Goal: Contribute content

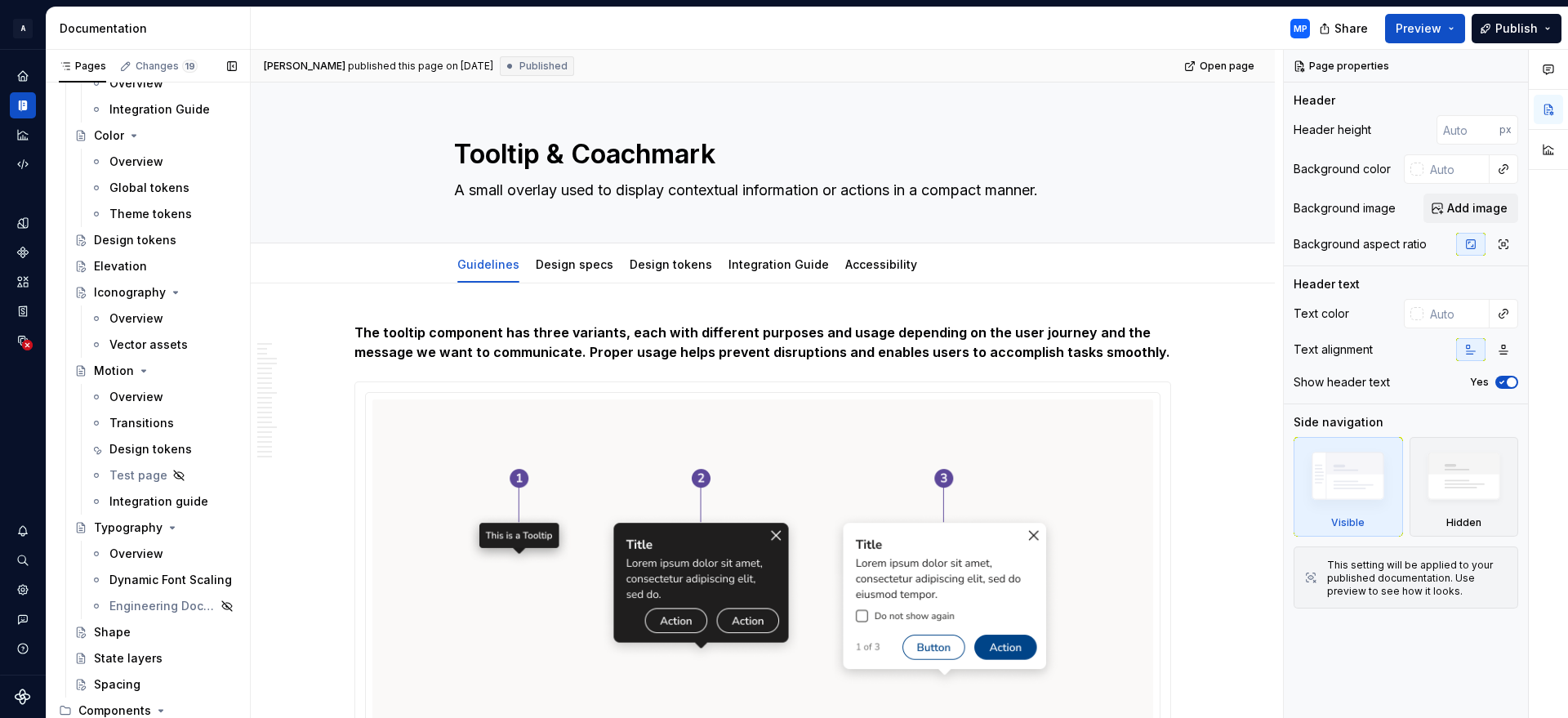
scroll to position [688, 0]
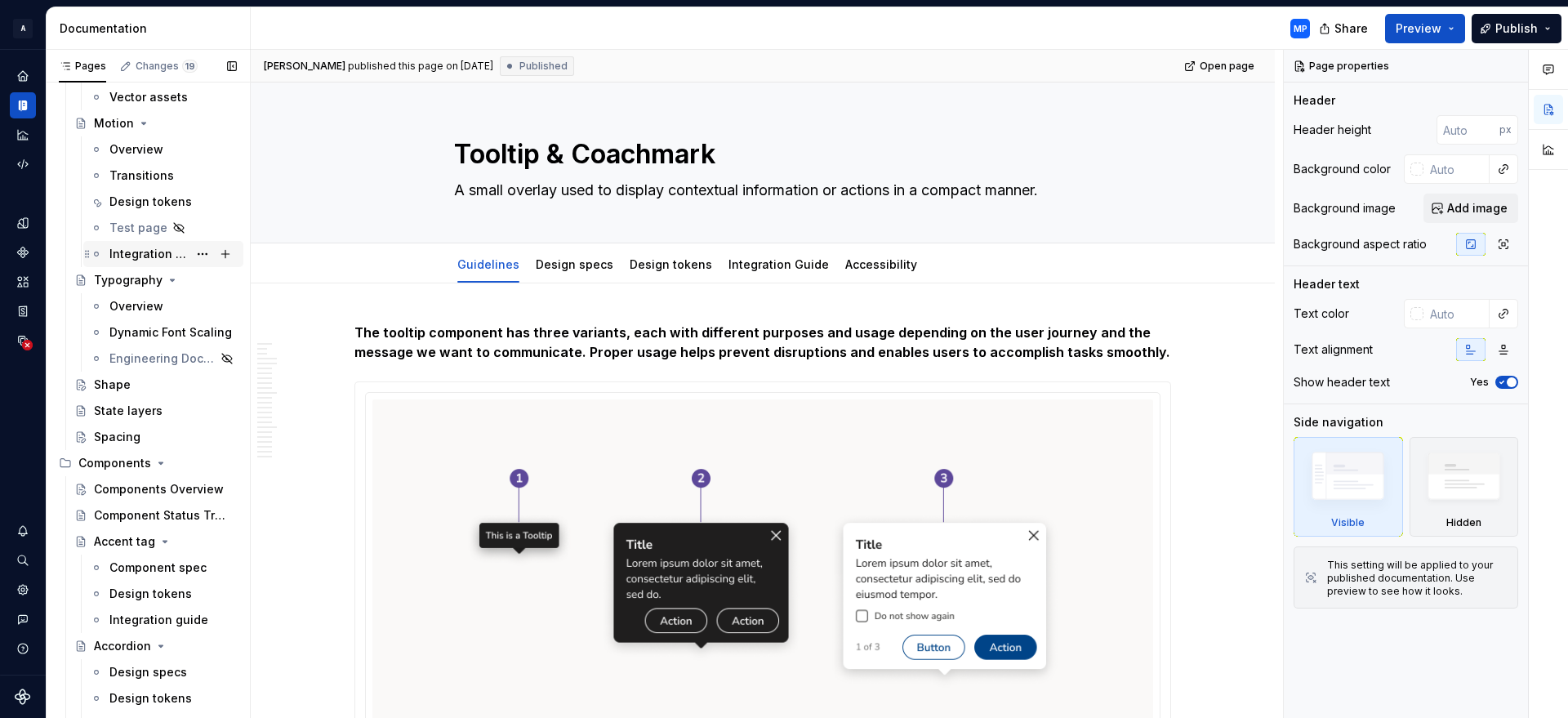
click at [154, 255] on div "Integration guide" at bounding box center [148, 253] width 78 height 16
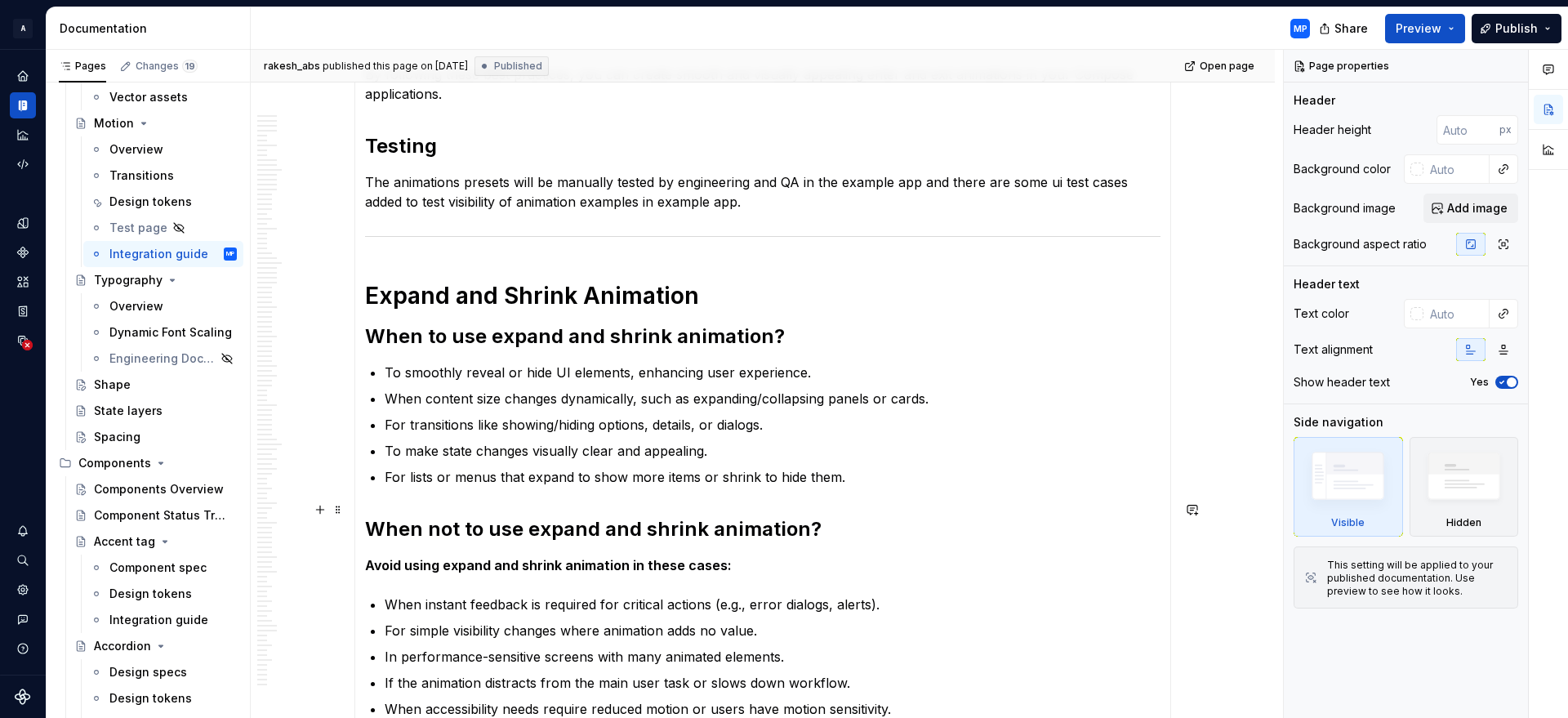
scroll to position [9178, 0]
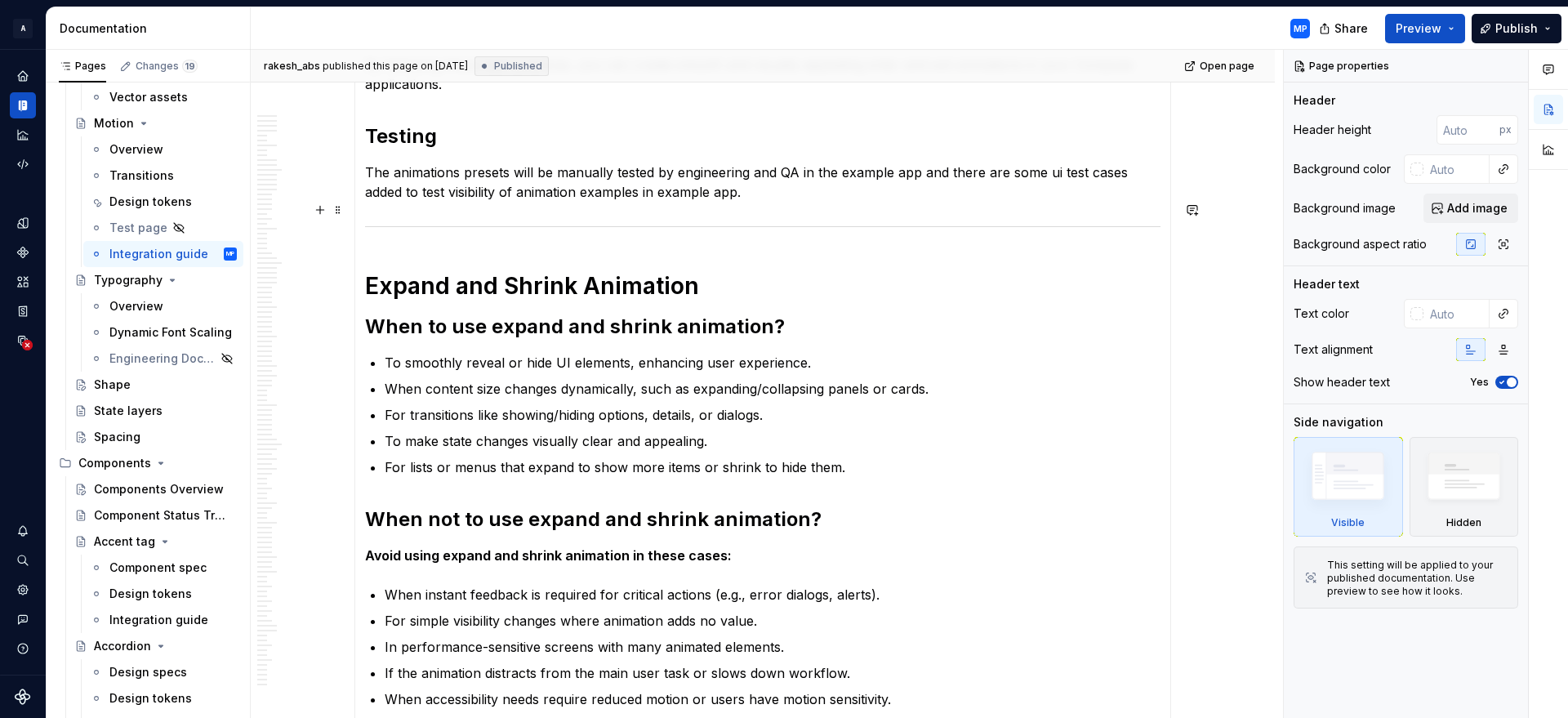
type textarea "*"
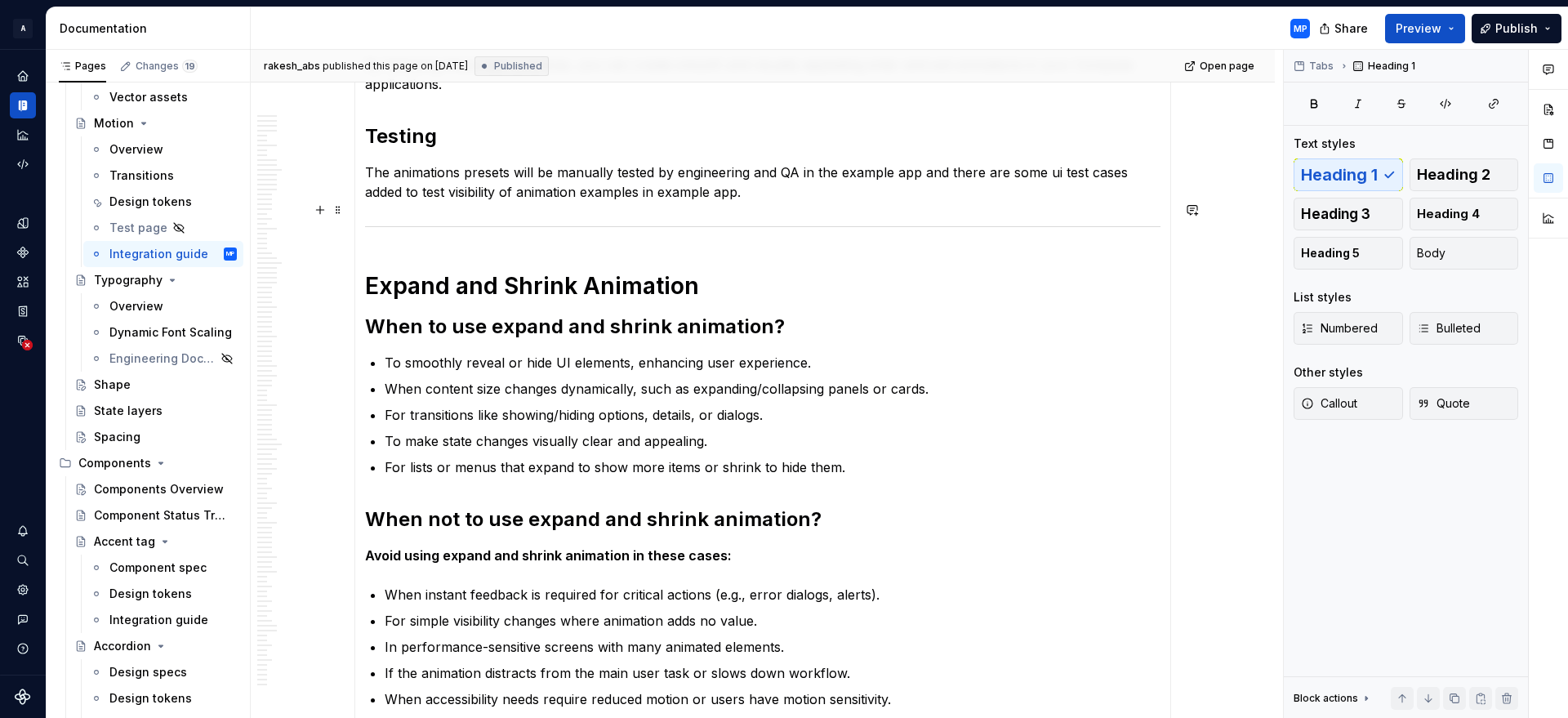
drag, startPoint x: 365, startPoint y: 206, endPoint x: 382, endPoint y: 210, distance: 17.5
click at [382, 221] on div at bounding box center [762, 226] width 795 height 10
click at [380, 226] on hr at bounding box center [762, 226] width 795 height 1
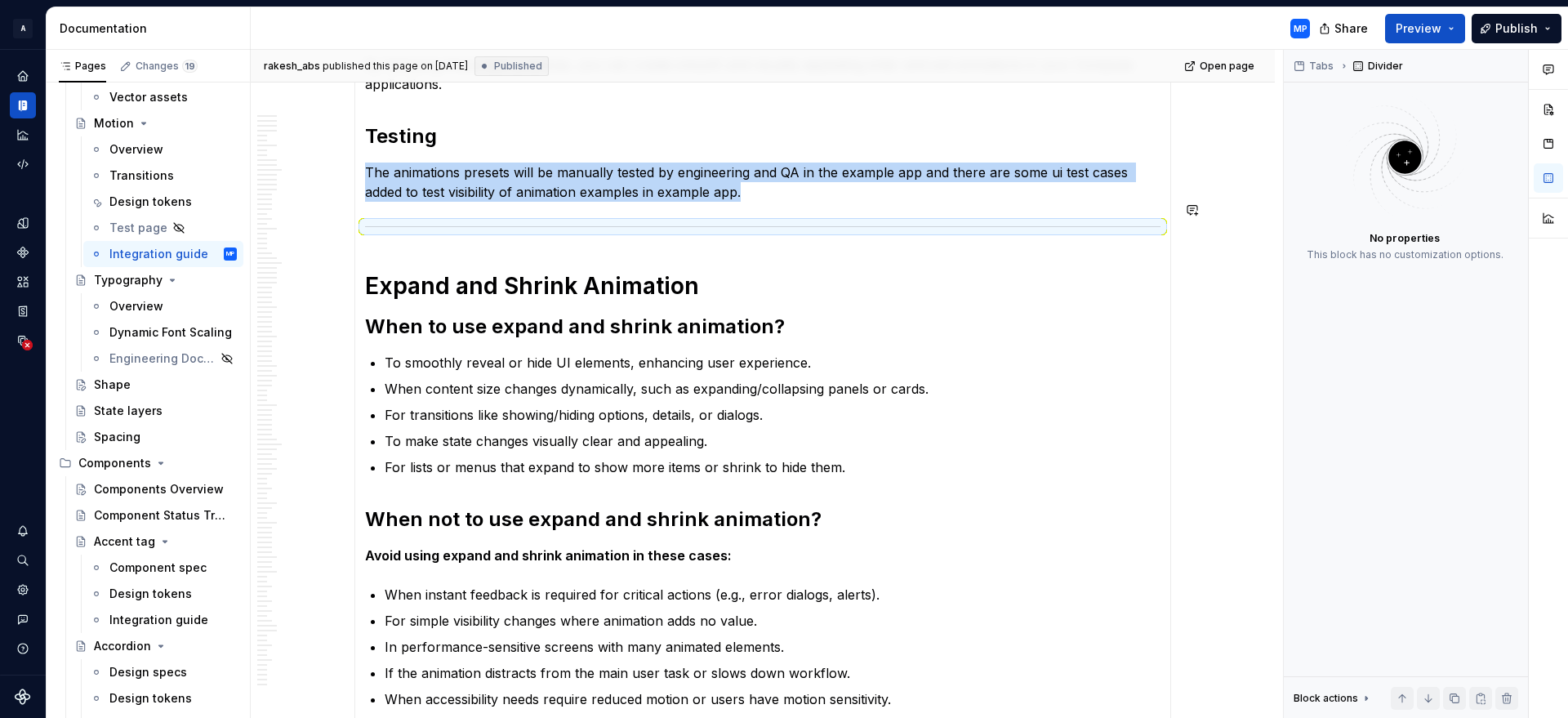
copy p "The animations presets will be manually tested by engineering and QA in the exa…"
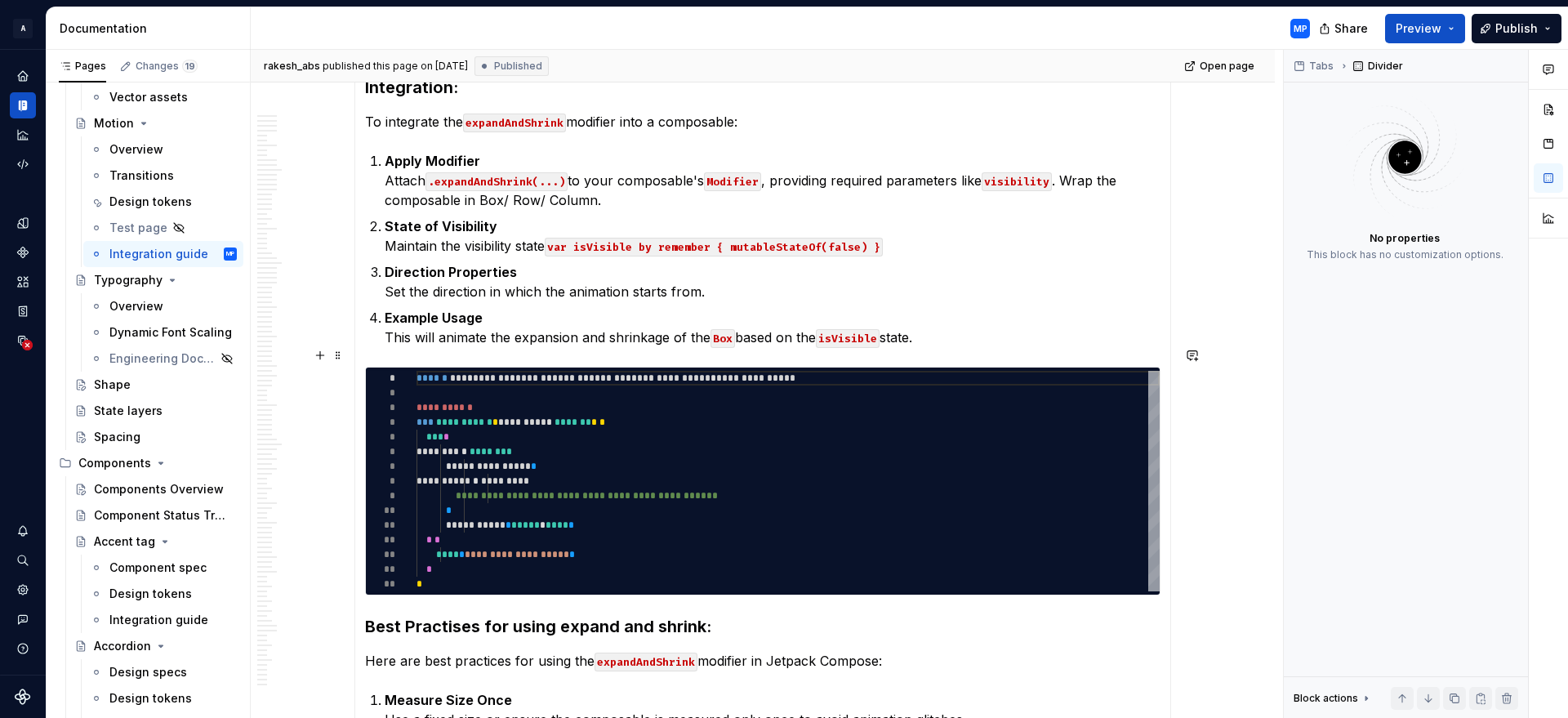
scroll to position [10590, 0]
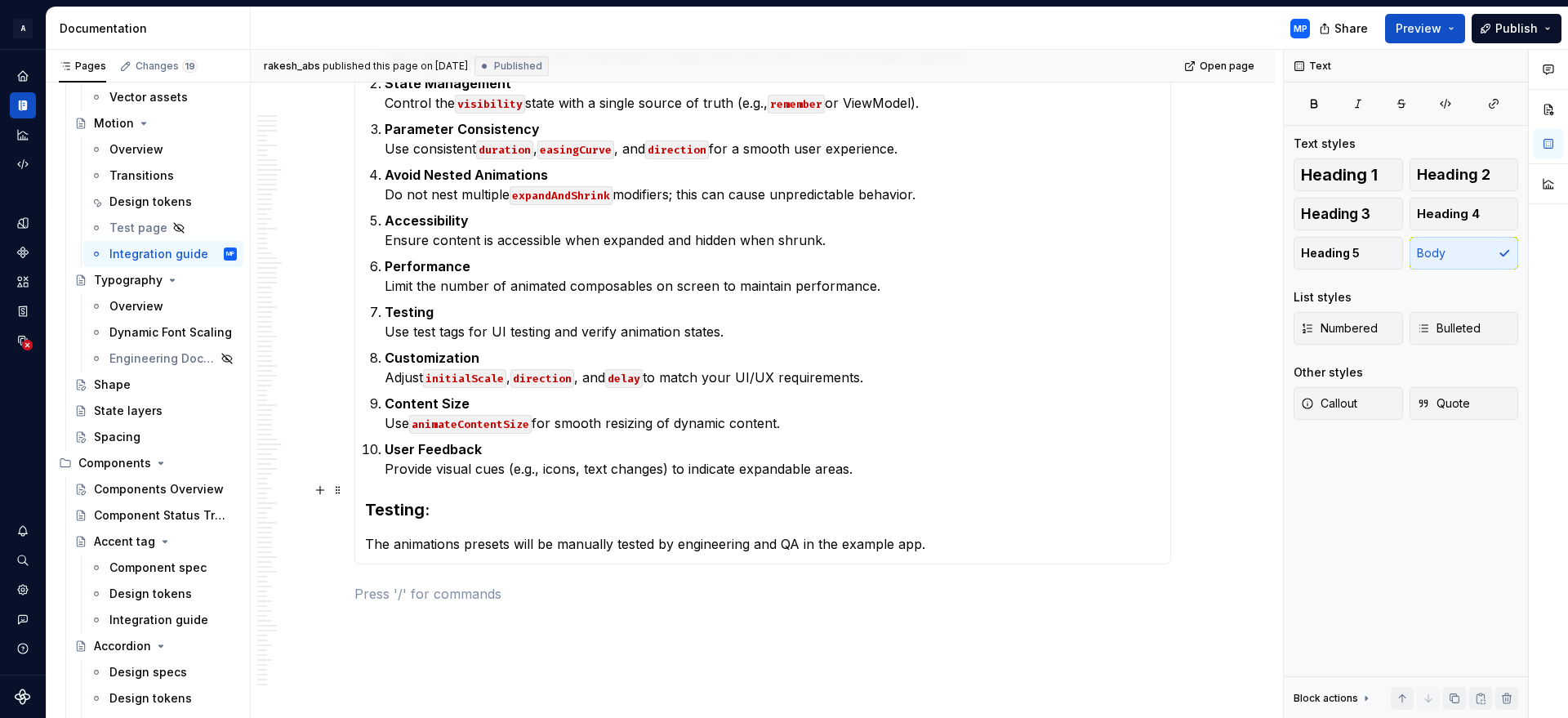
scroll to position [11204, 0]
click at [946, 534] on p "The animations presets will be manually tested by engineering and QA in the exa…" at bounding box center [762, 543] width 795 height 20
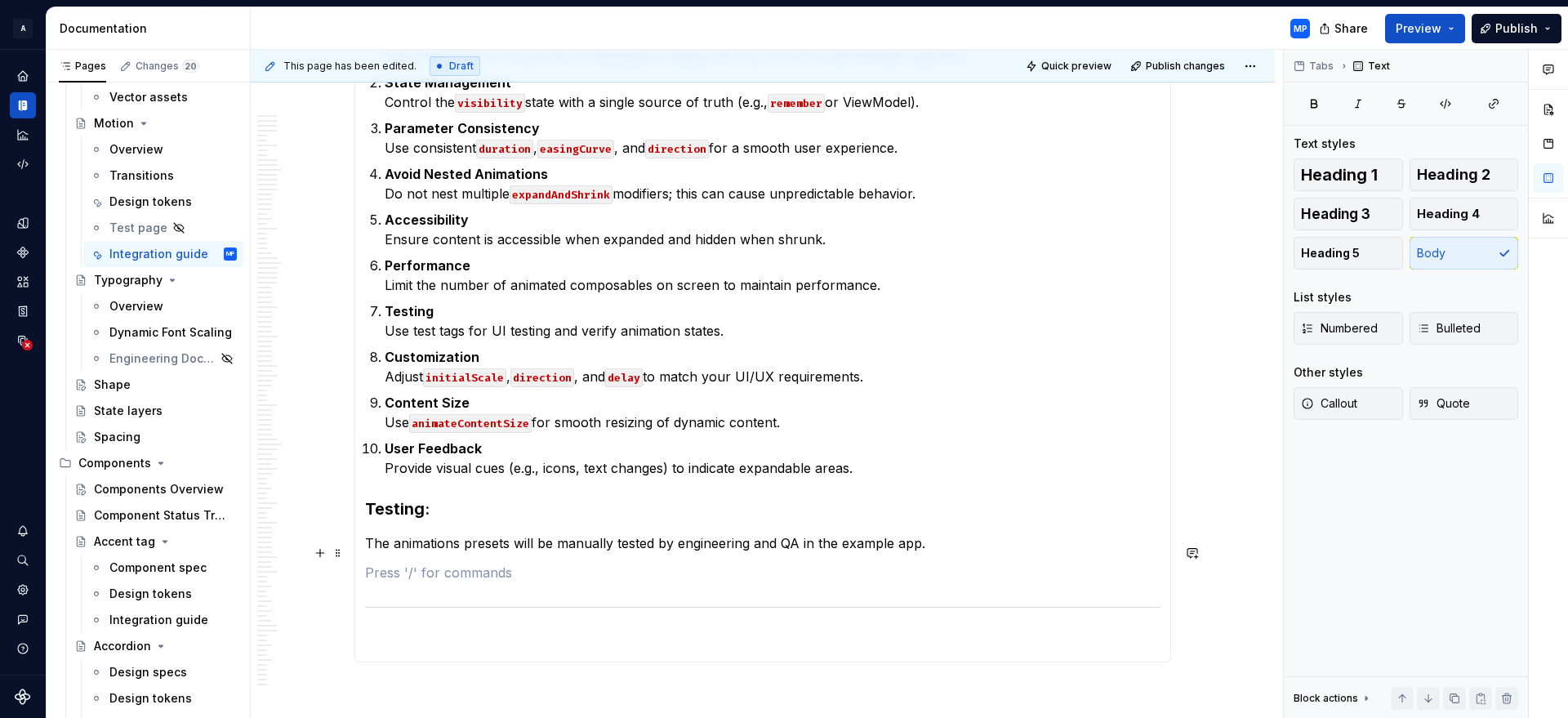
click at [451, 563] on p at bounding box center [762, 573] width 795 height 20
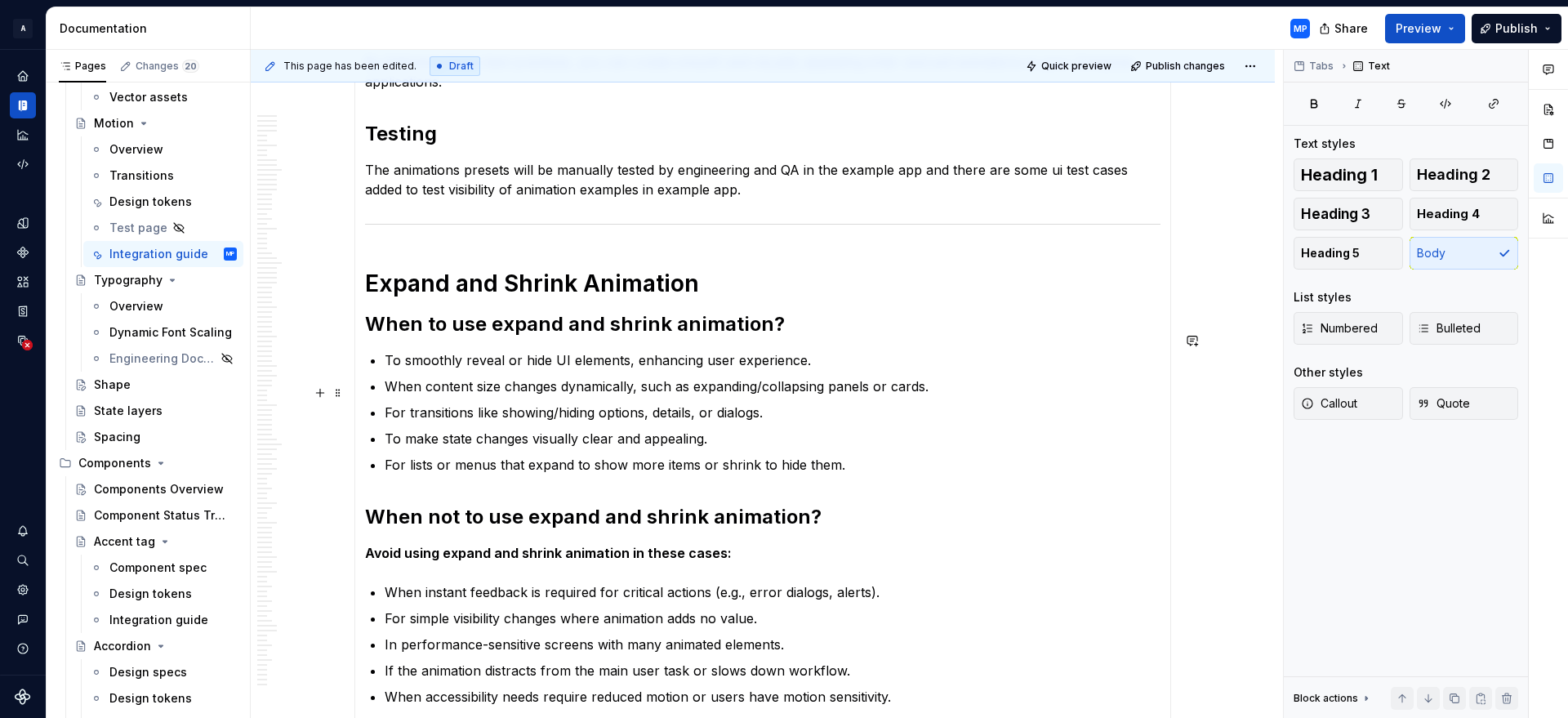
scroll to position [9162, 0]
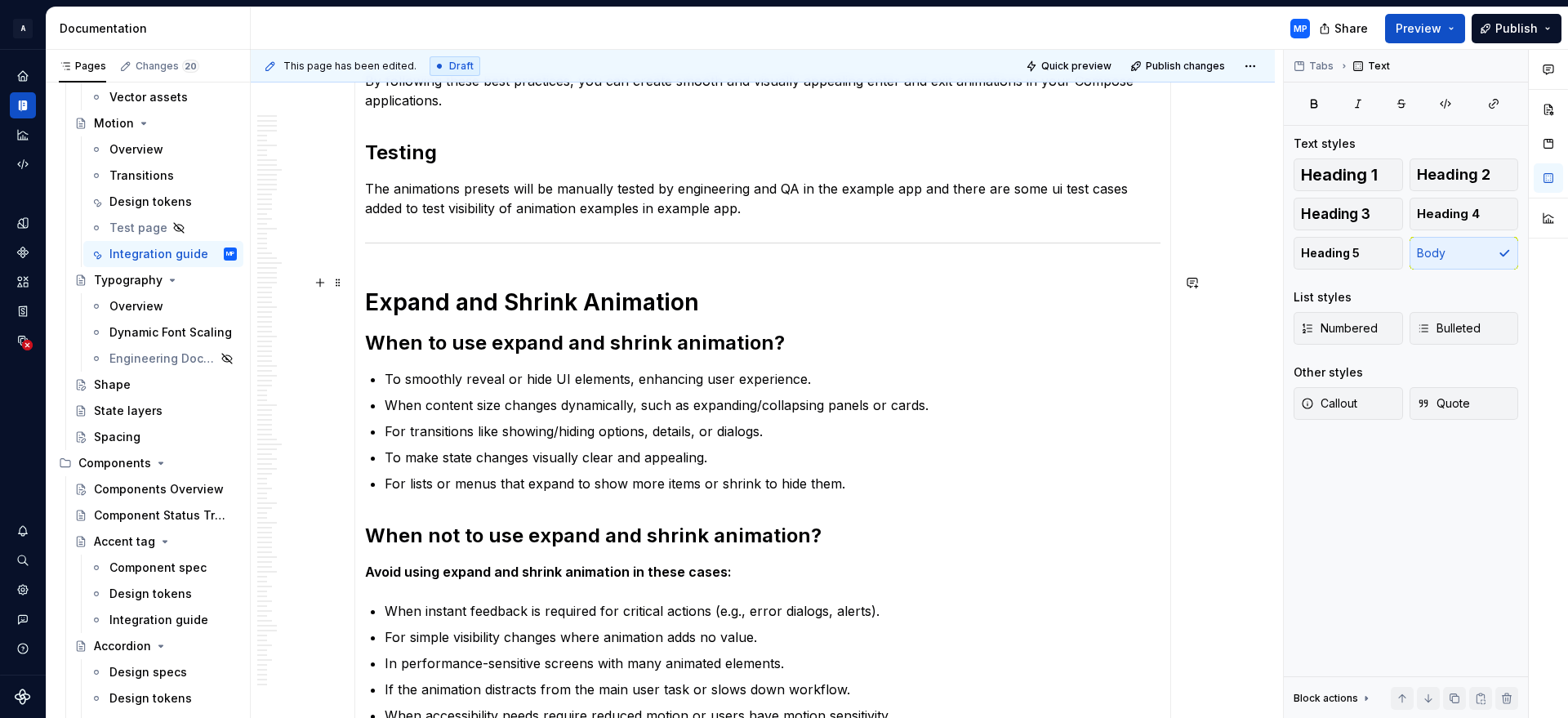
click at [632, 287] on h1 "Expand and Shrink Animation" at bounding box center [762, 301] width 795 height 29
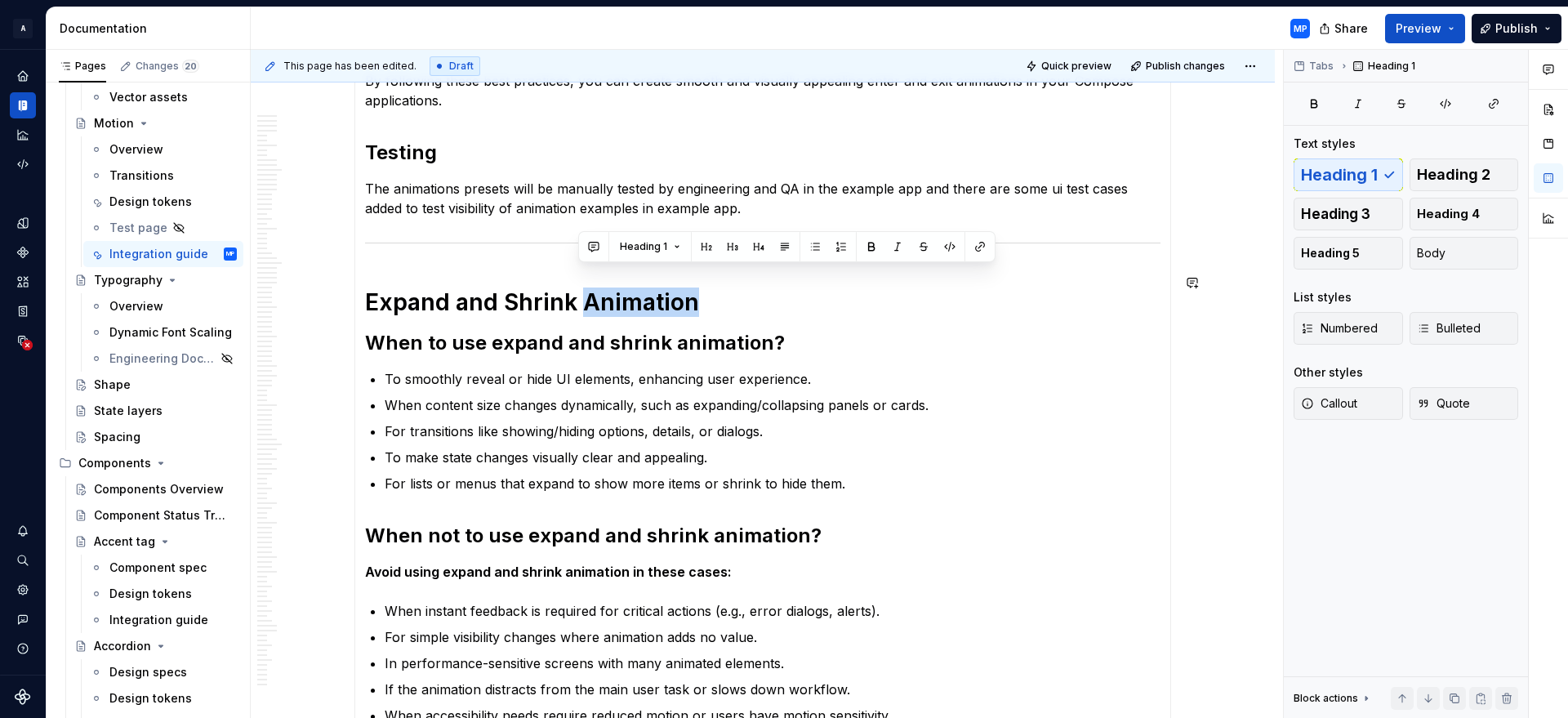
copy h1 "Animation"
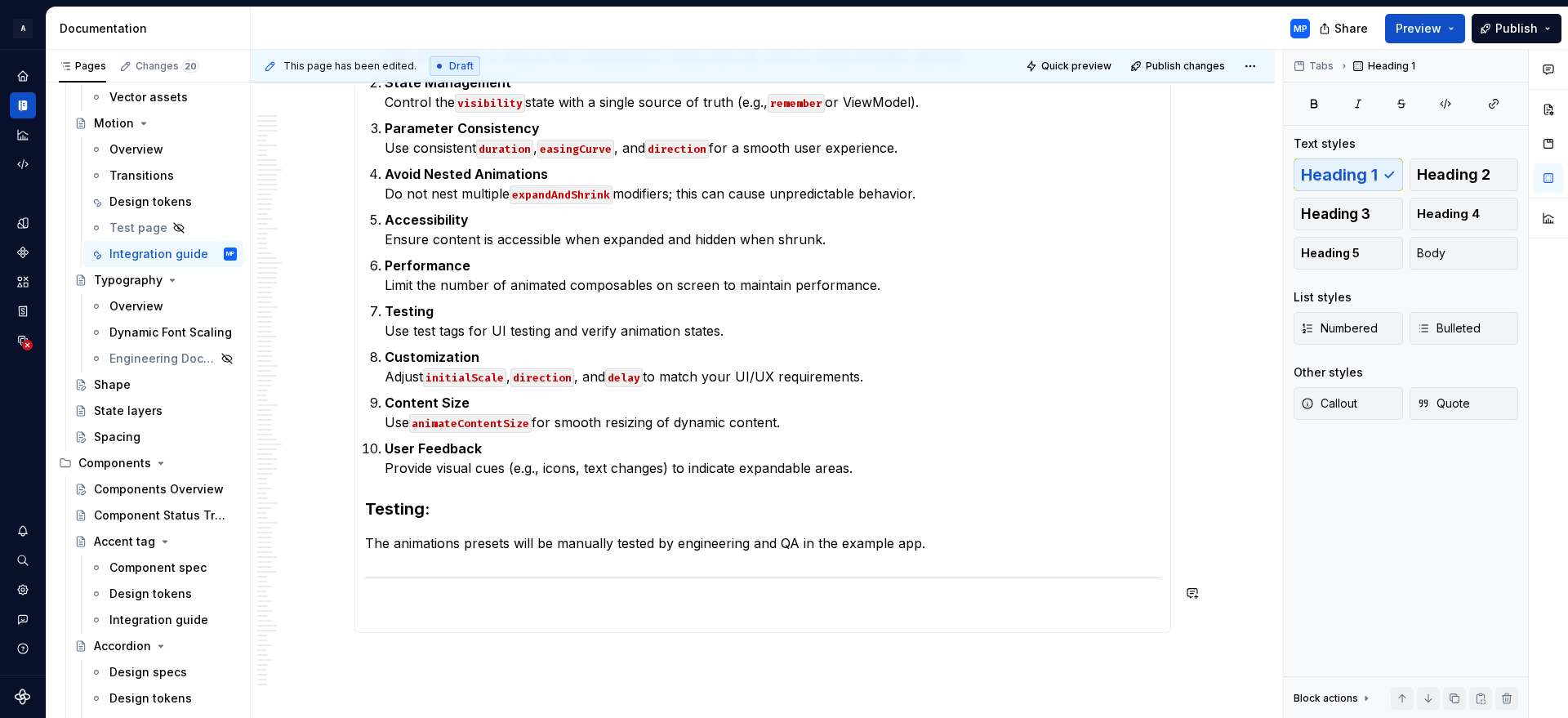
scroll to position [11373, 0]
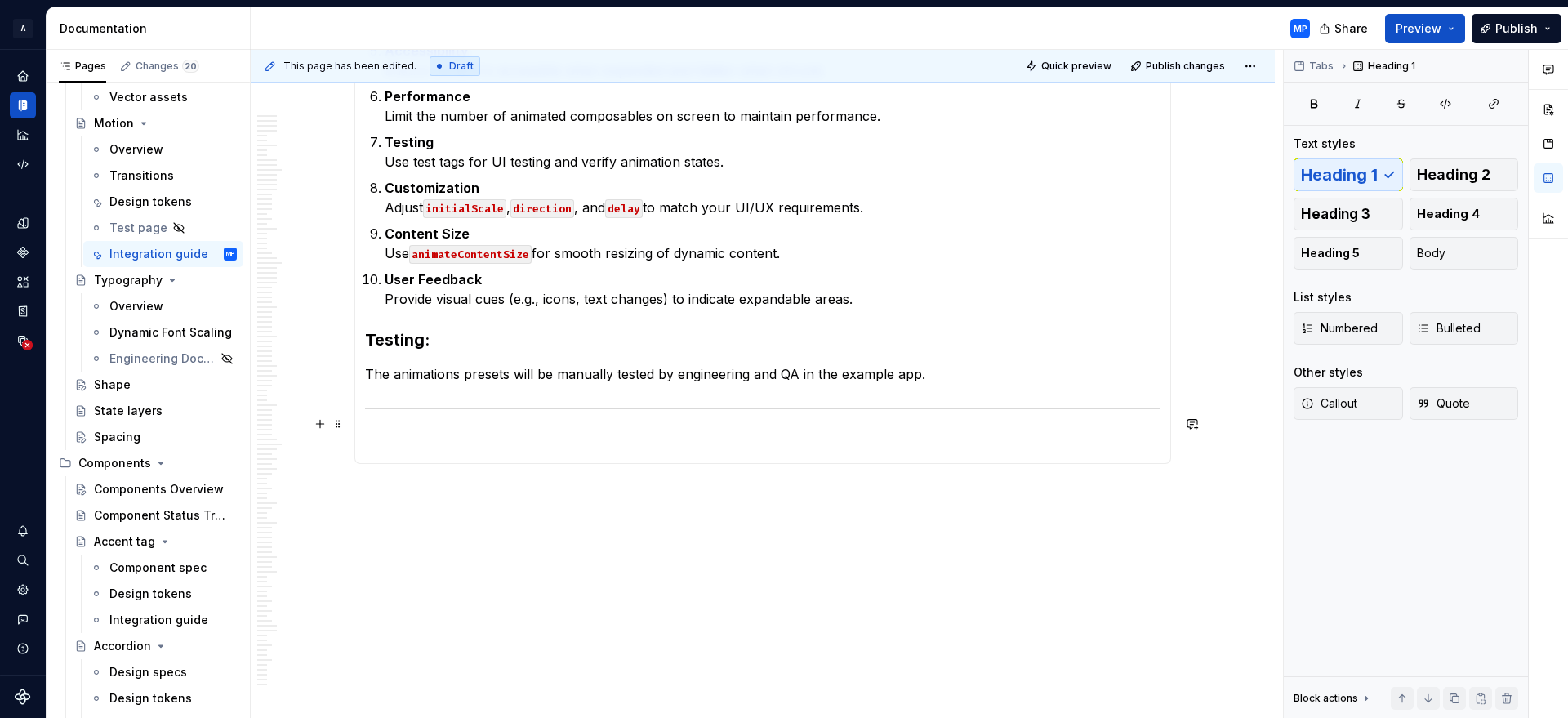
click at [471, 434] on p at bounding box center [762, 443] width 795 height 20
paste div
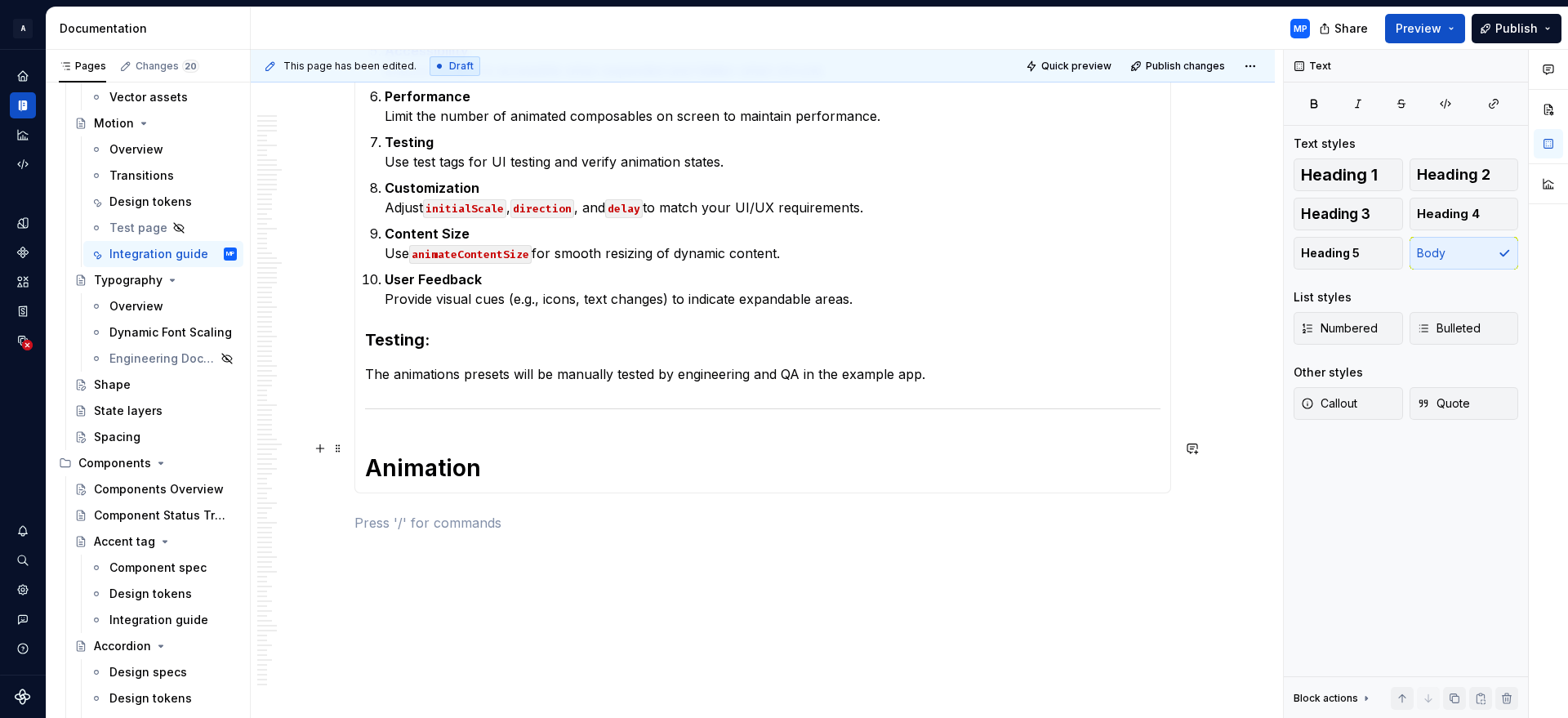
click at [367, 453] on h1 "Animation" at bounding box center [762, 468] width 795 height 29
click at [559, 453] on h1 "Slide Animation" at bounding box center [762, 468] width 795 height 29
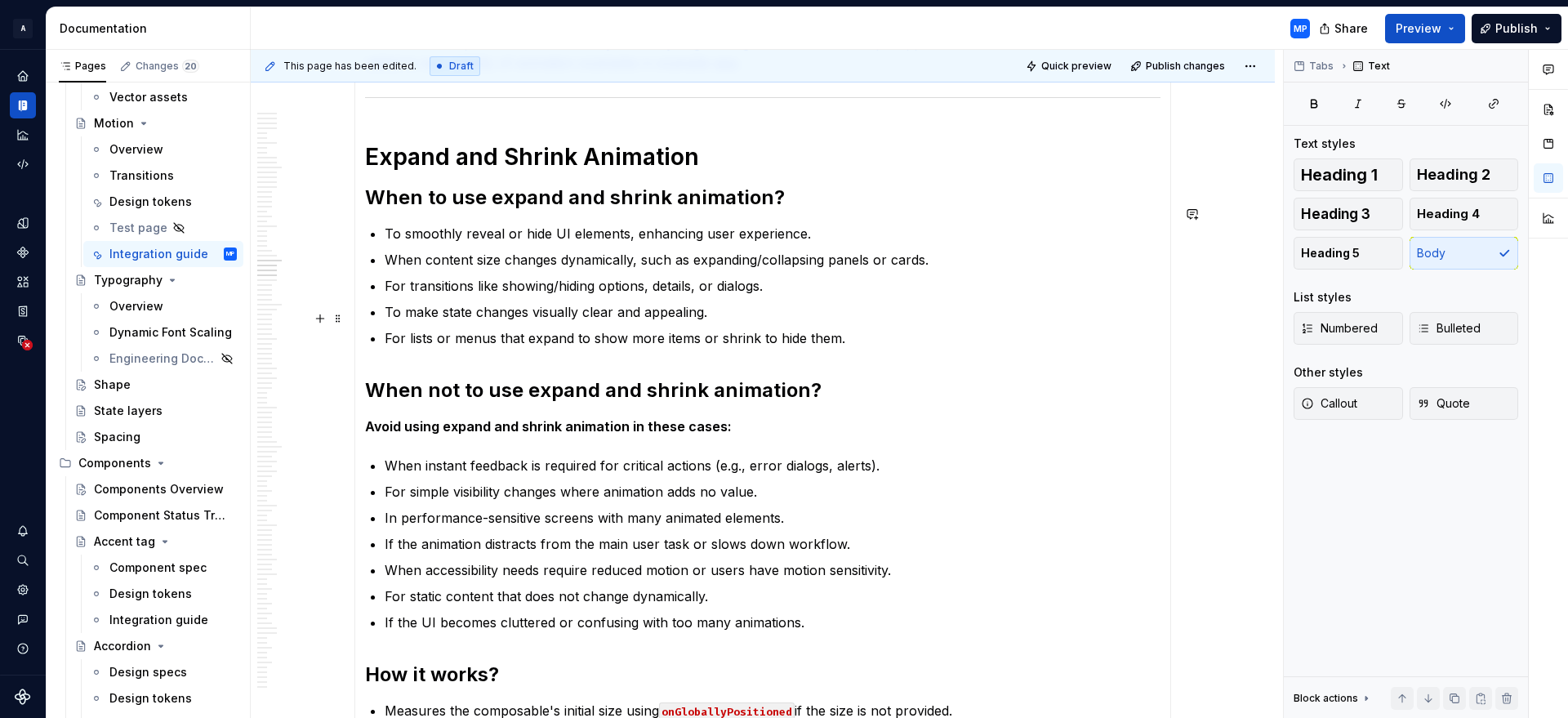
scroll to position [9268, 0]
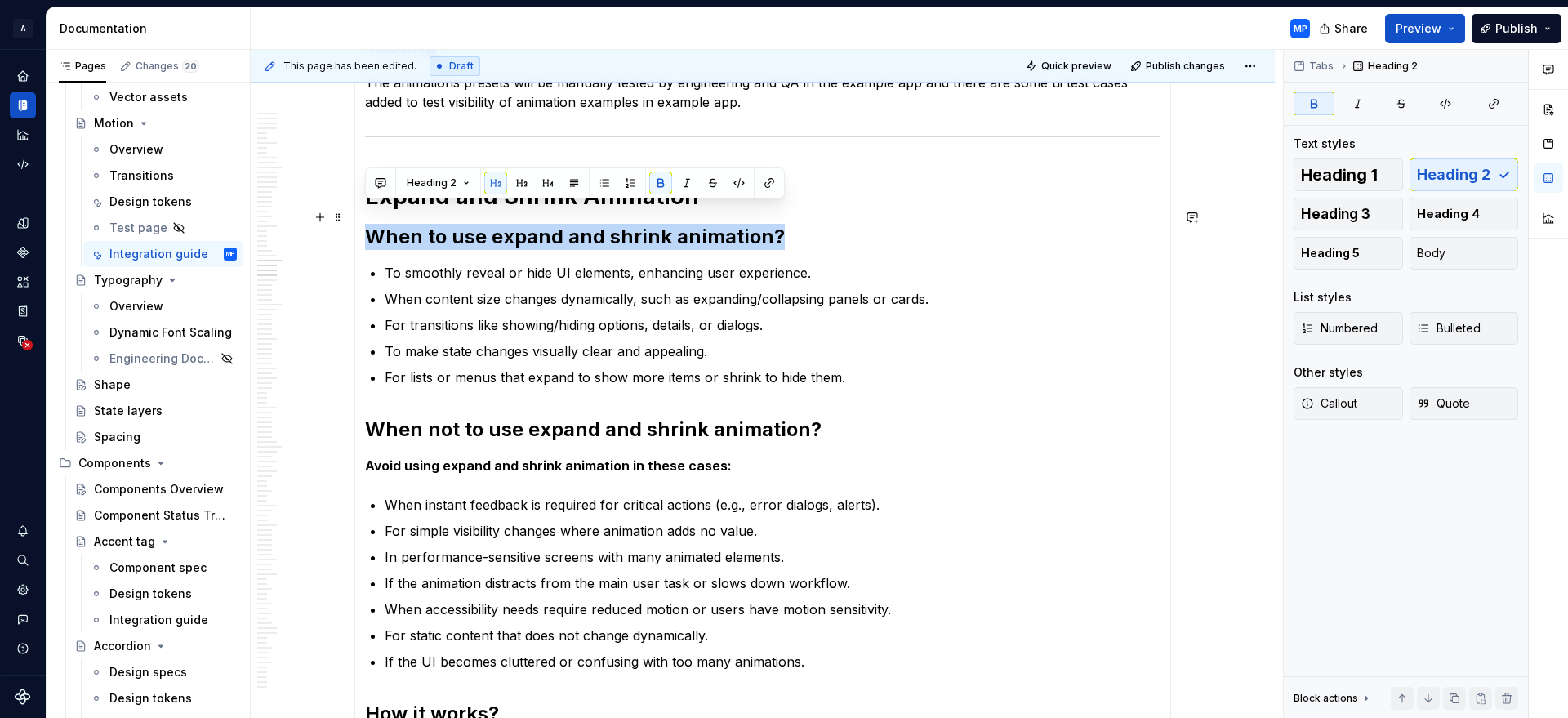
drag, startPoint x: 740, startPoint y: 215, endPoint x: 371, endPoint y: 216, distance: 369.0
click at [371, 224] on h2 "When to use expand and shrink animation?" at bounding box center [762, 237] width 795 height 26
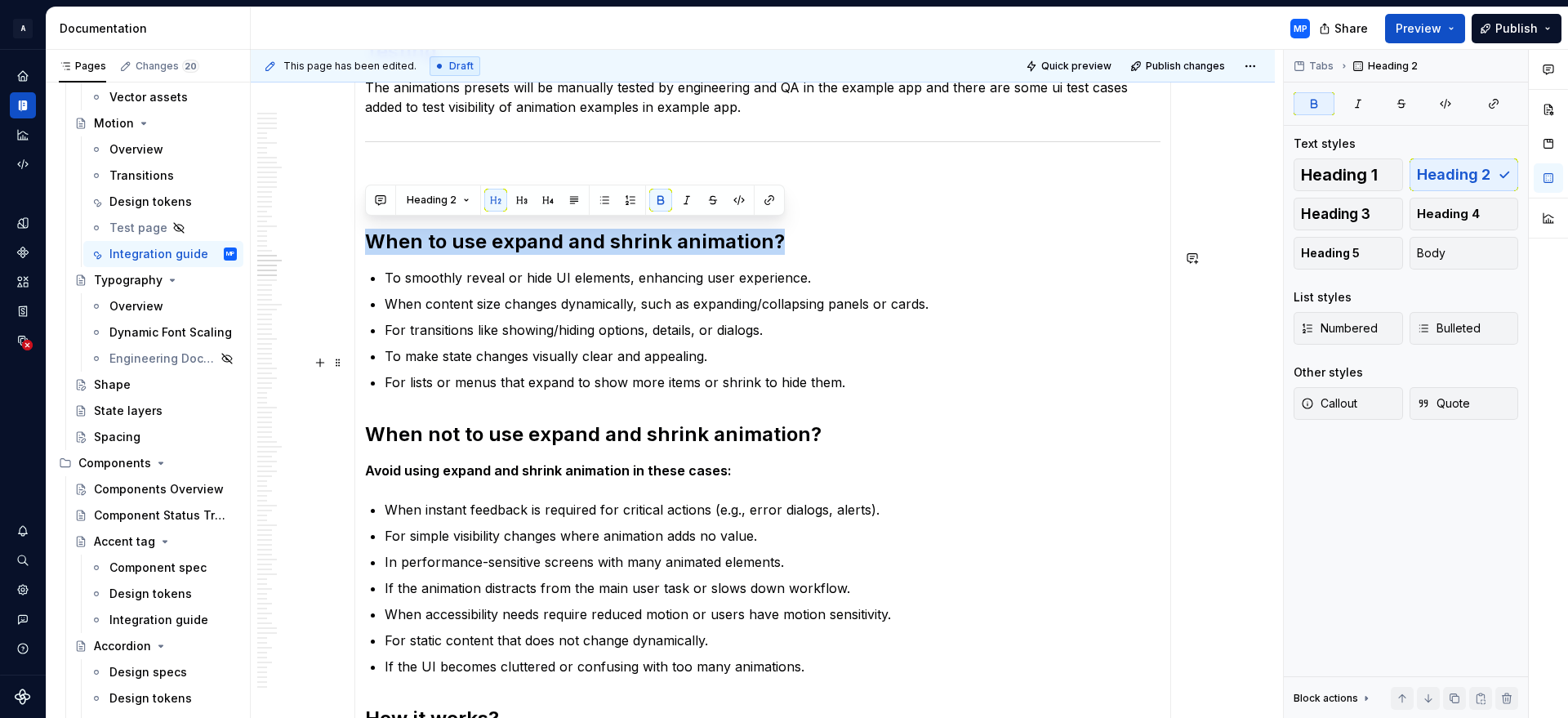
scroll to position [9240, 0]
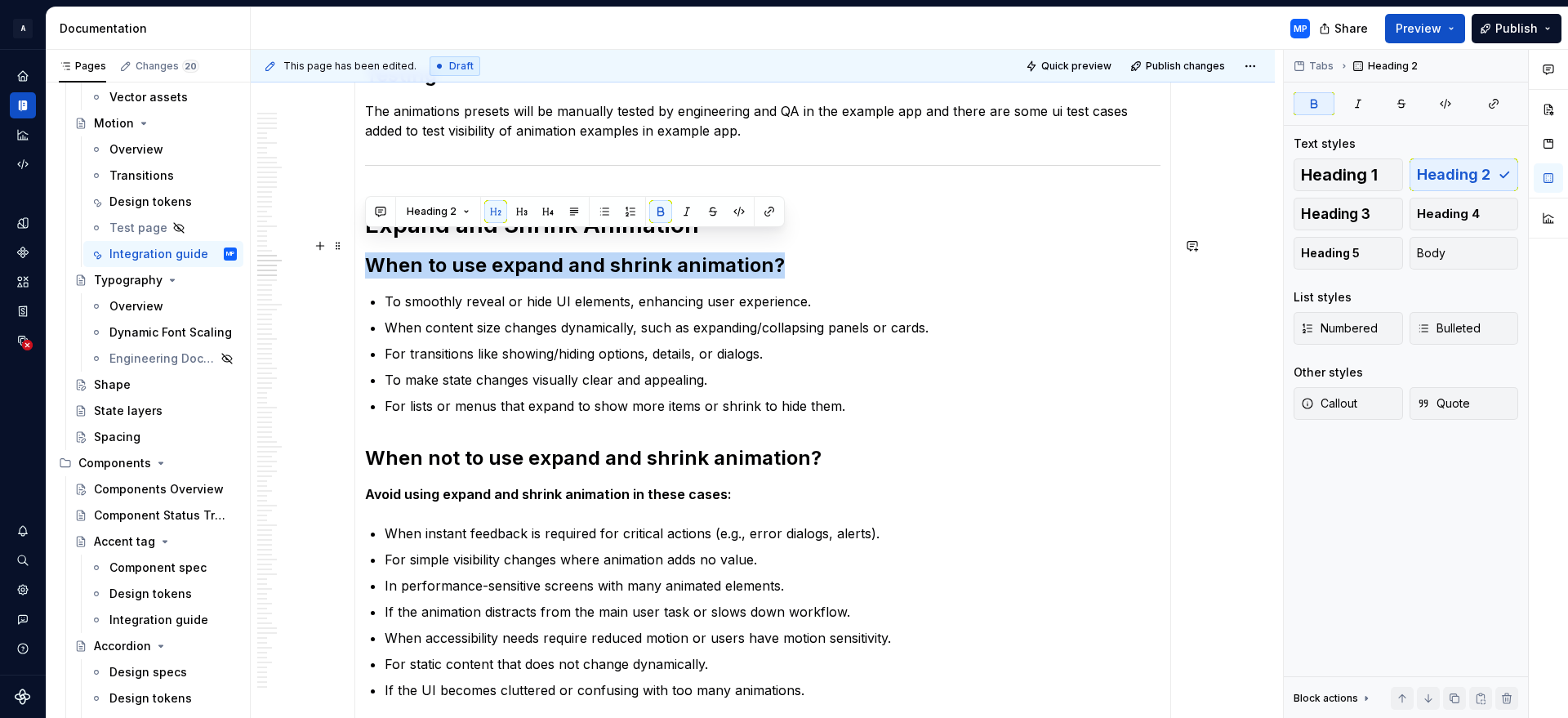
click at [367, 253] on strong "When to use expand and shrink animation?" at bounding box center [574, 265] width 419 height 24
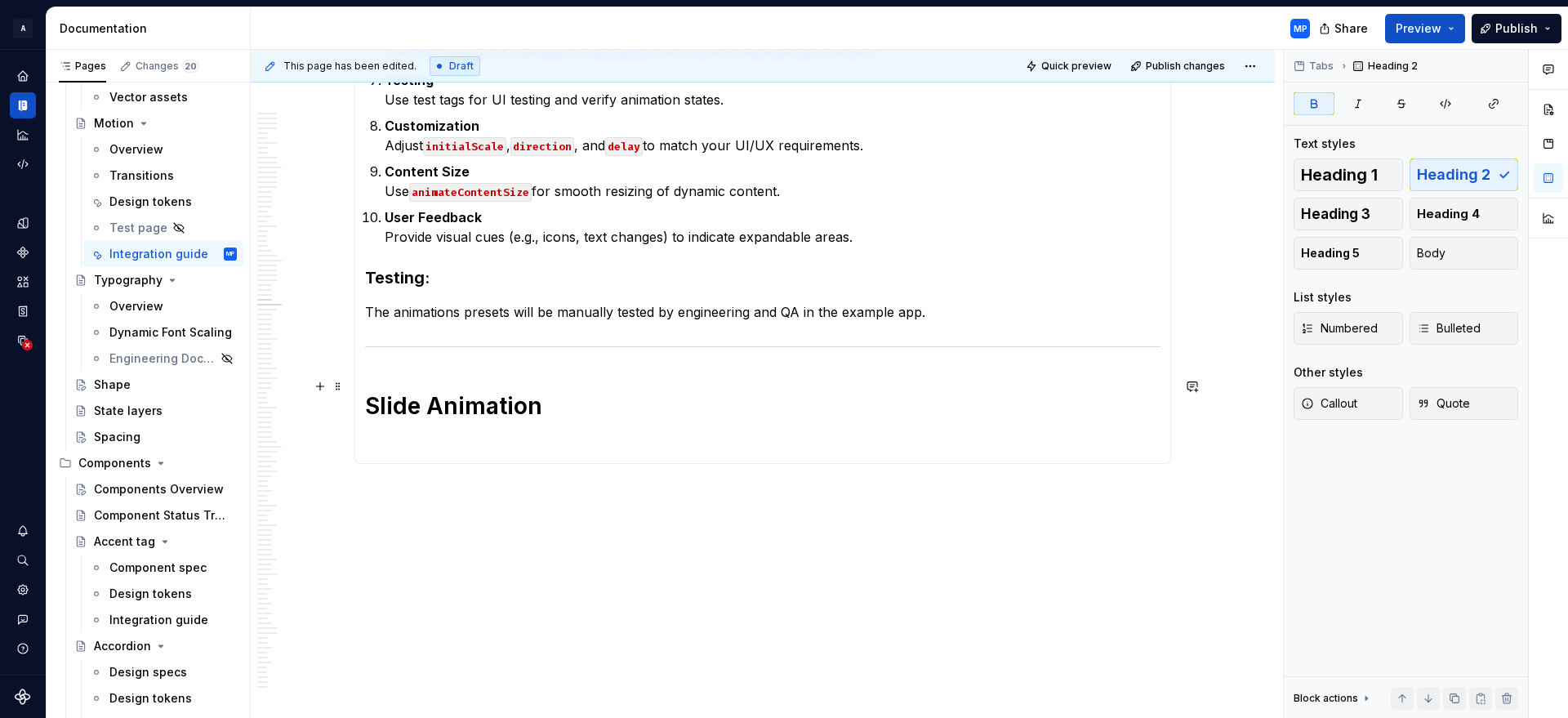
scroll to position [11383, 0]
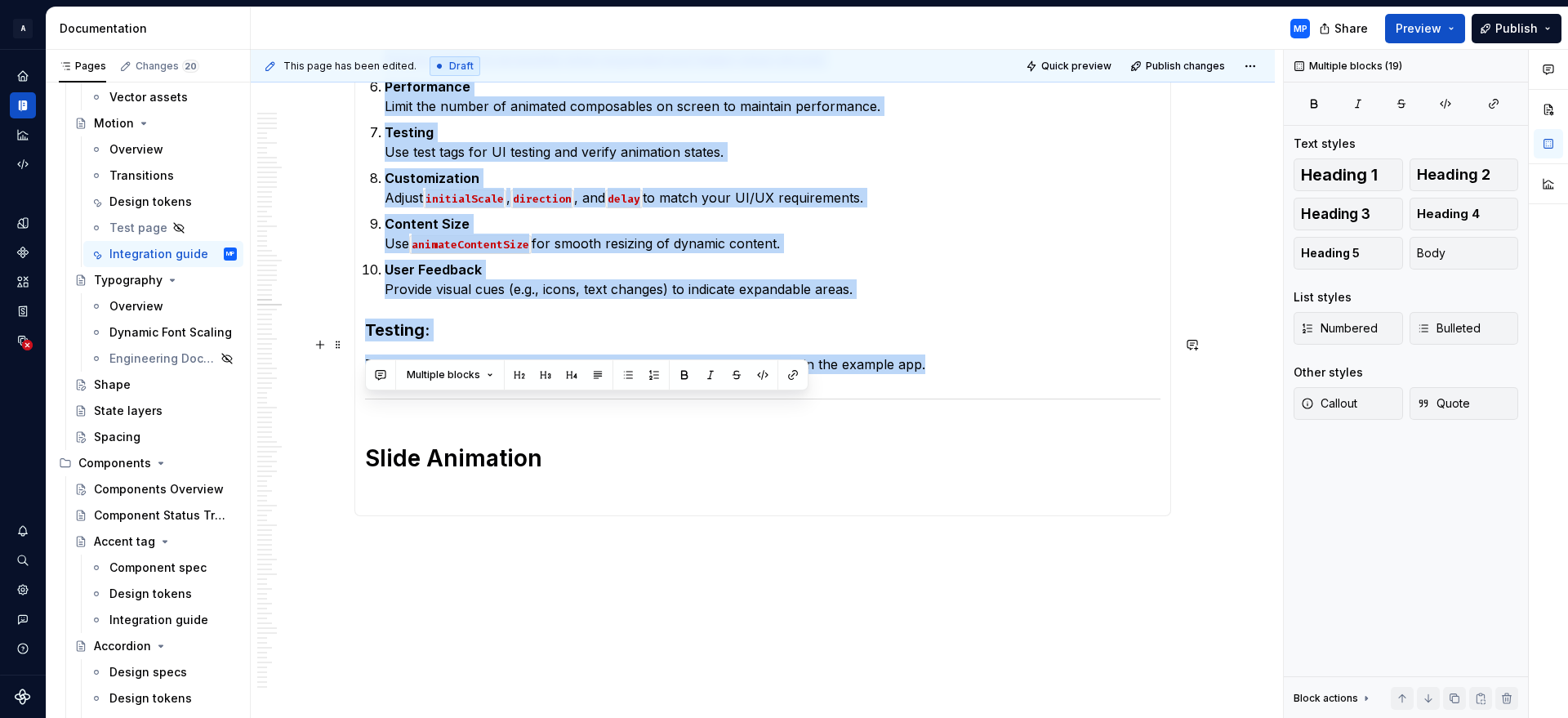
click at [952, 354] on p "The animations presets will be manually tested by engineering and QA in the exa…" at bounding box center [762, 364] width 795 height 20
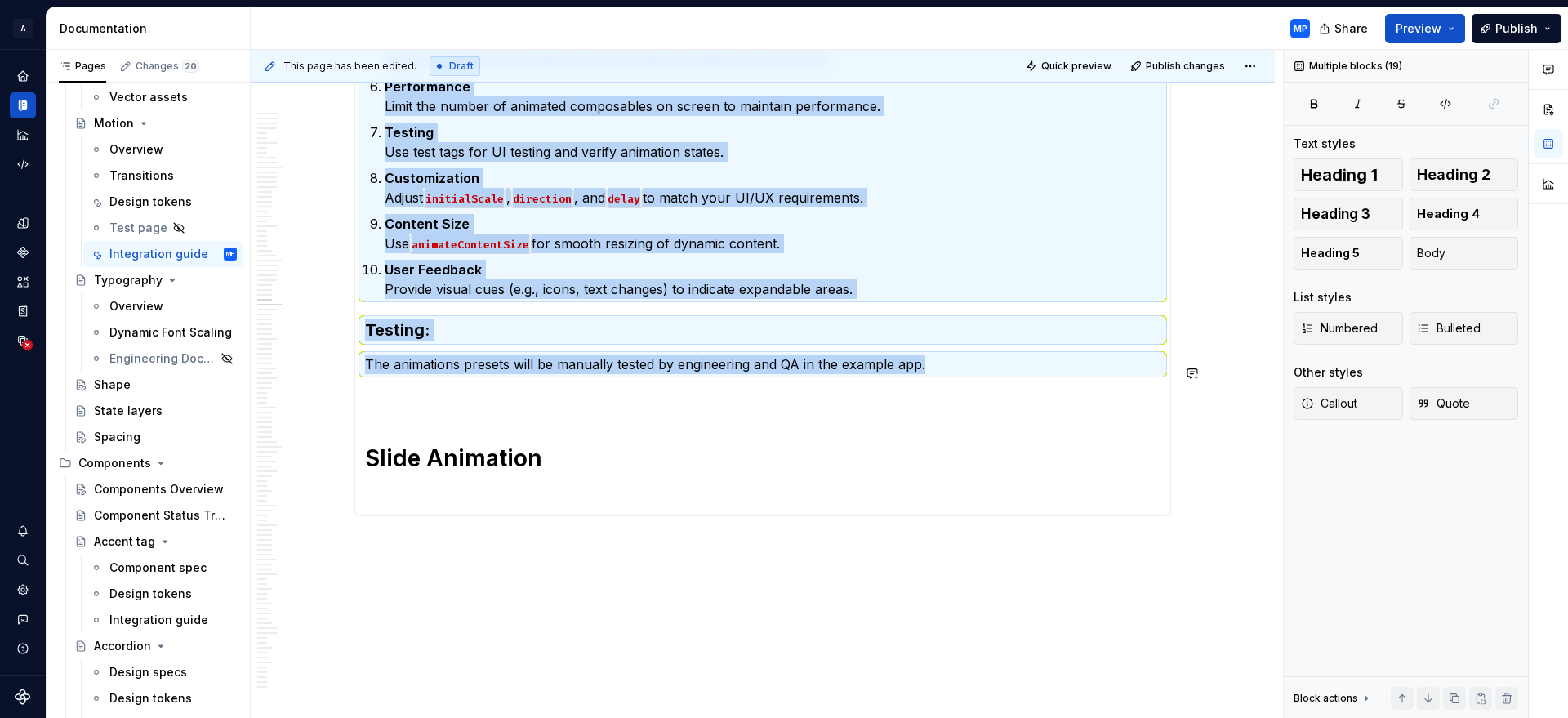
copy section-item-column "When to use expand and shrink animation? To smoothly reveal or hide UI elements…"
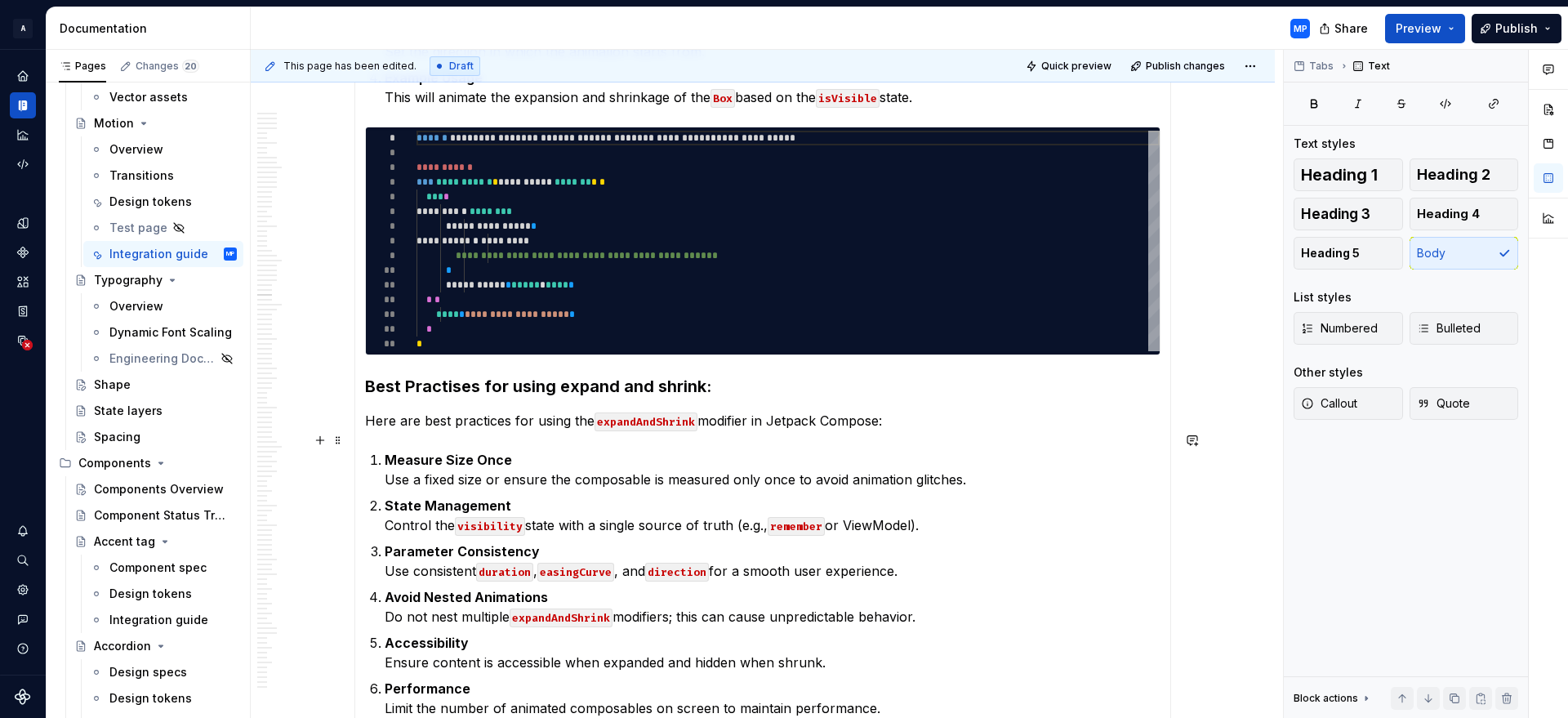
scroll to position [10775, 0]
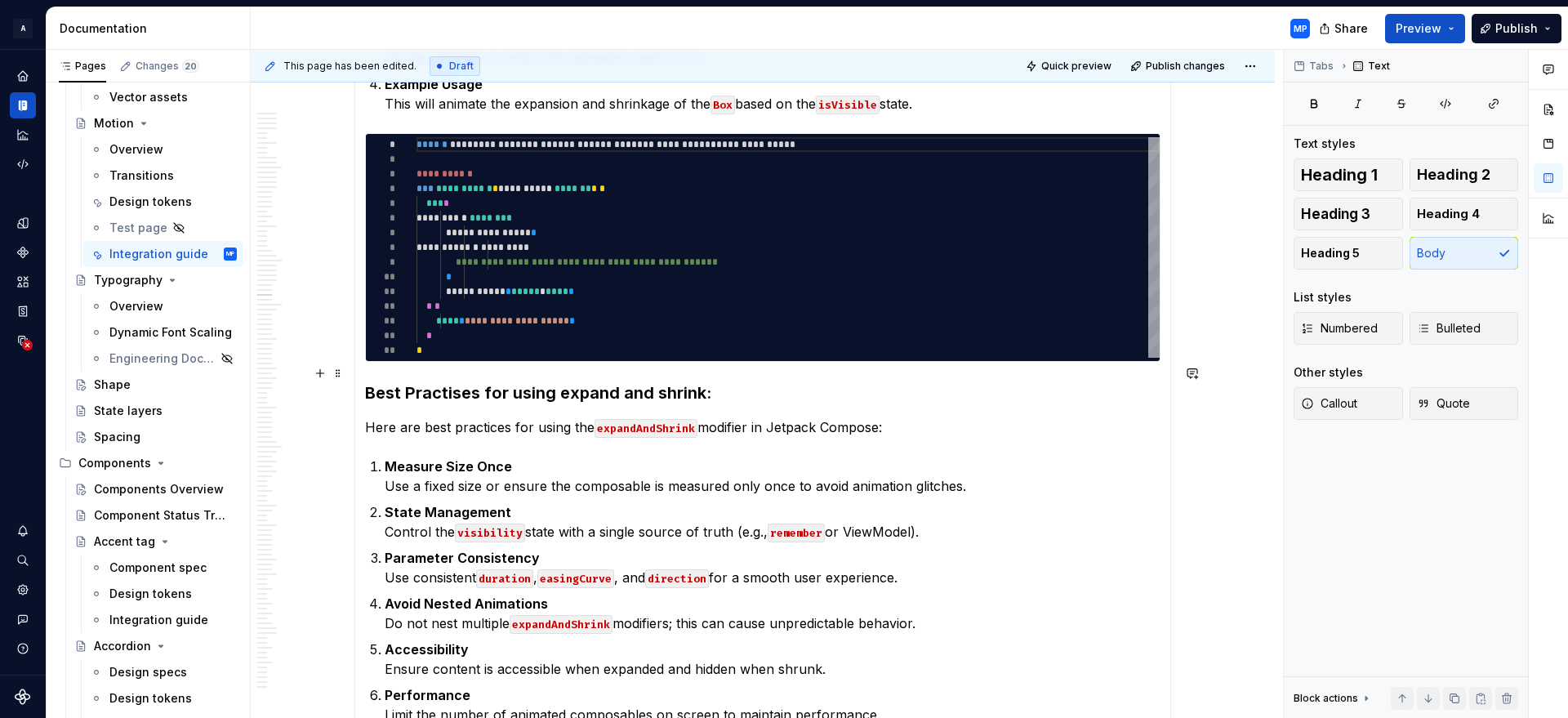
click at [435, 382] on h3 "Best Practises for using expand and shrink:" at bounding box center [762, 393] width 795 height 23
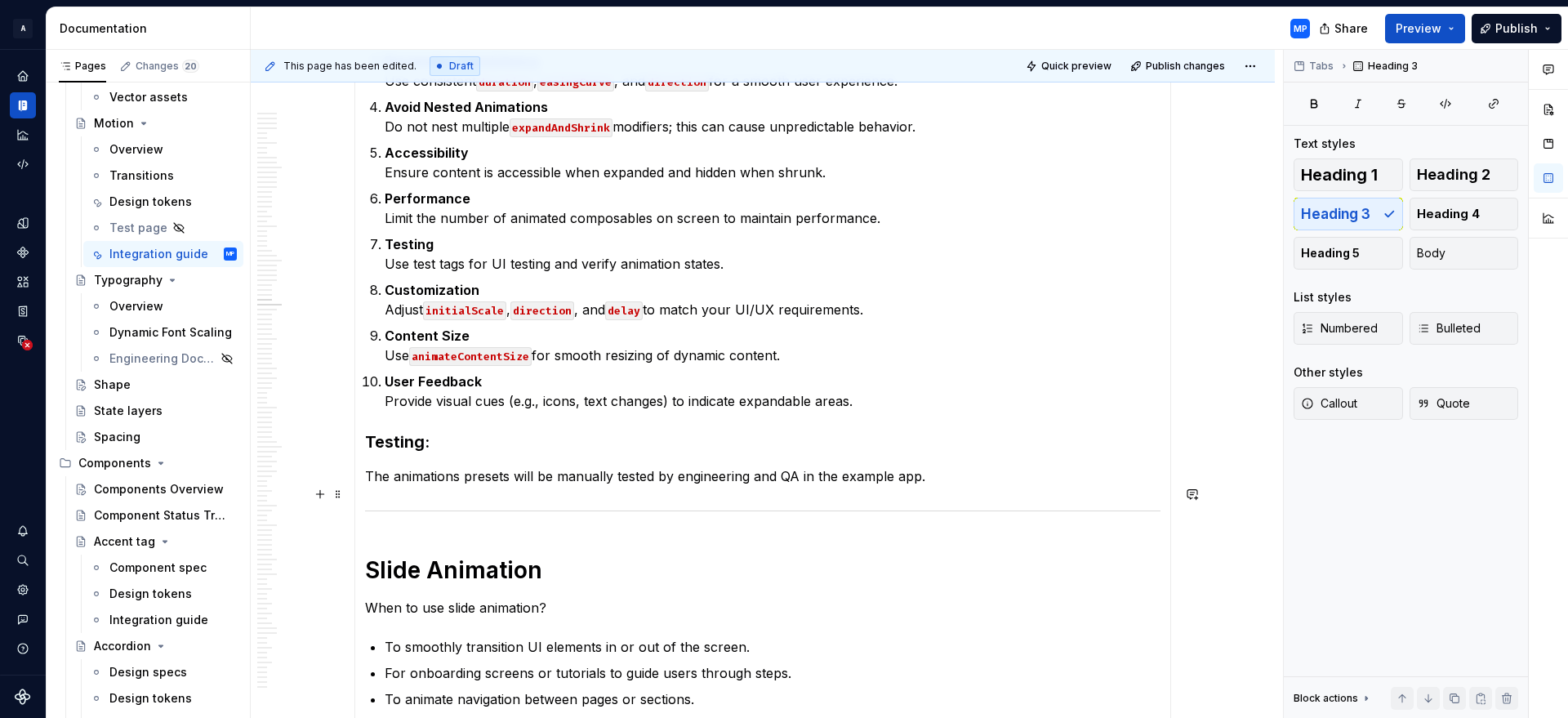
scroll to position [11376, 0]
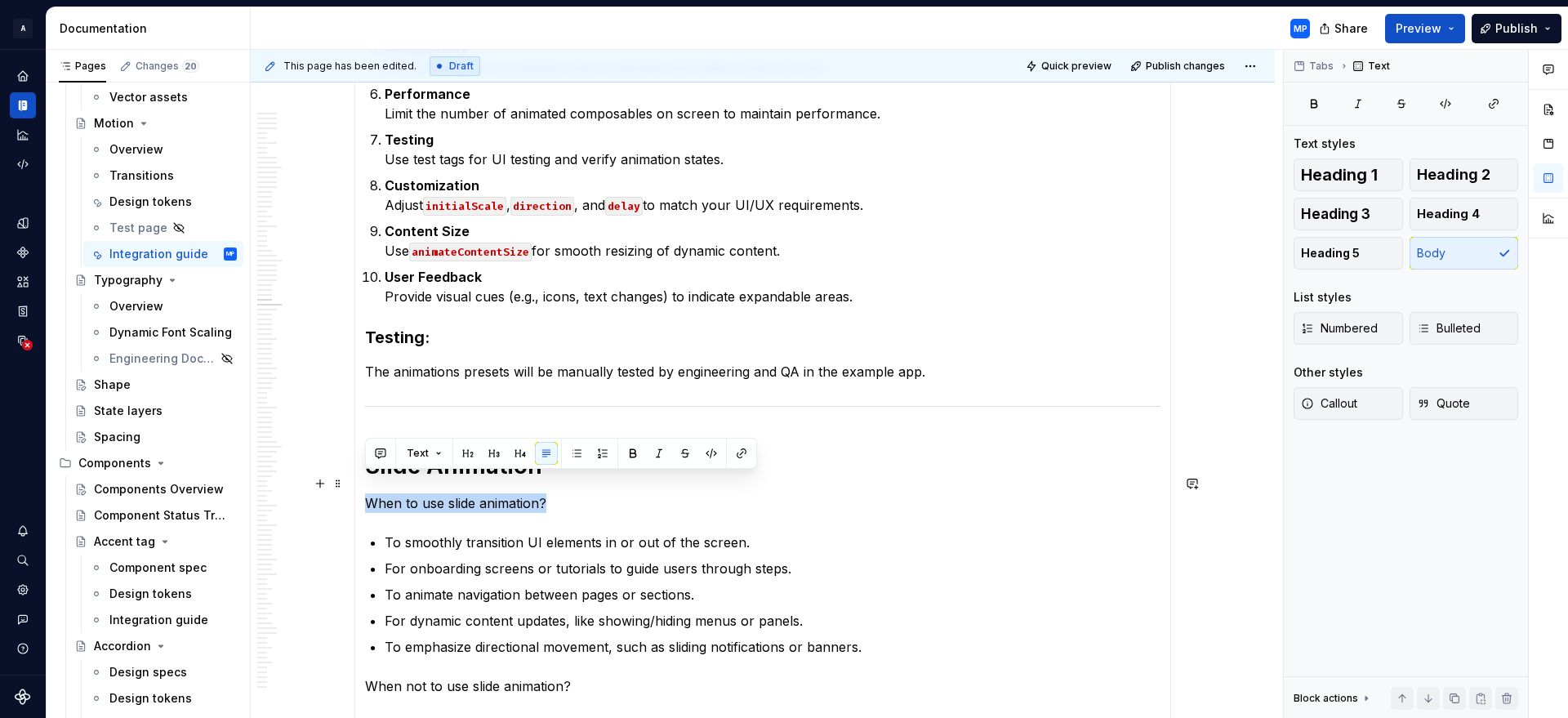
drag, startPoint x: 554, startPoint y: 488, endPoint x: 366, endPoint y: 481, distance: 188.1
click at [366, 493] on p "When to use slide animation?" at bounding box center [762, 503] width 795 height 20
click at [1342, 216] on span "Heading 3" at bounding box center [1335, 214] width 69 height 16
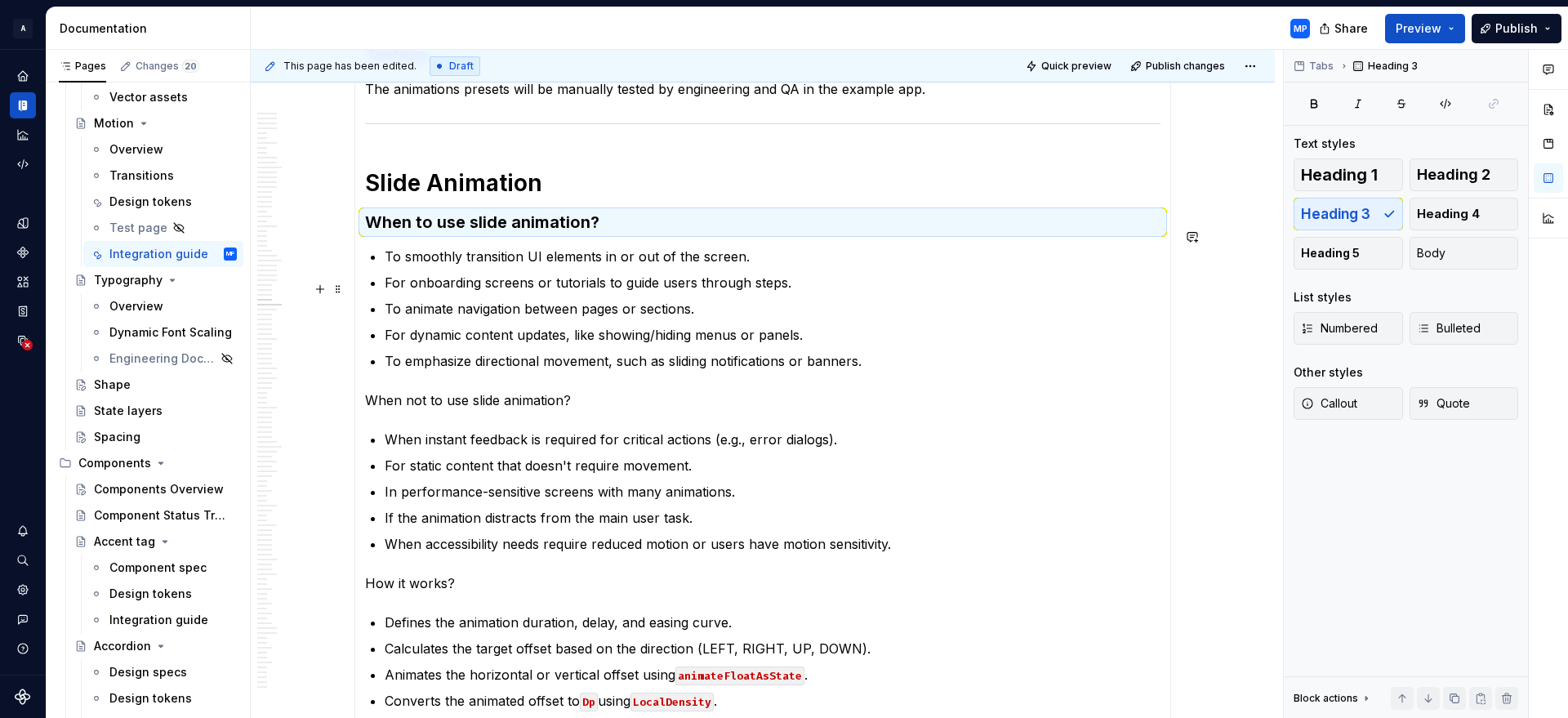
scroll to position [11670, 0]
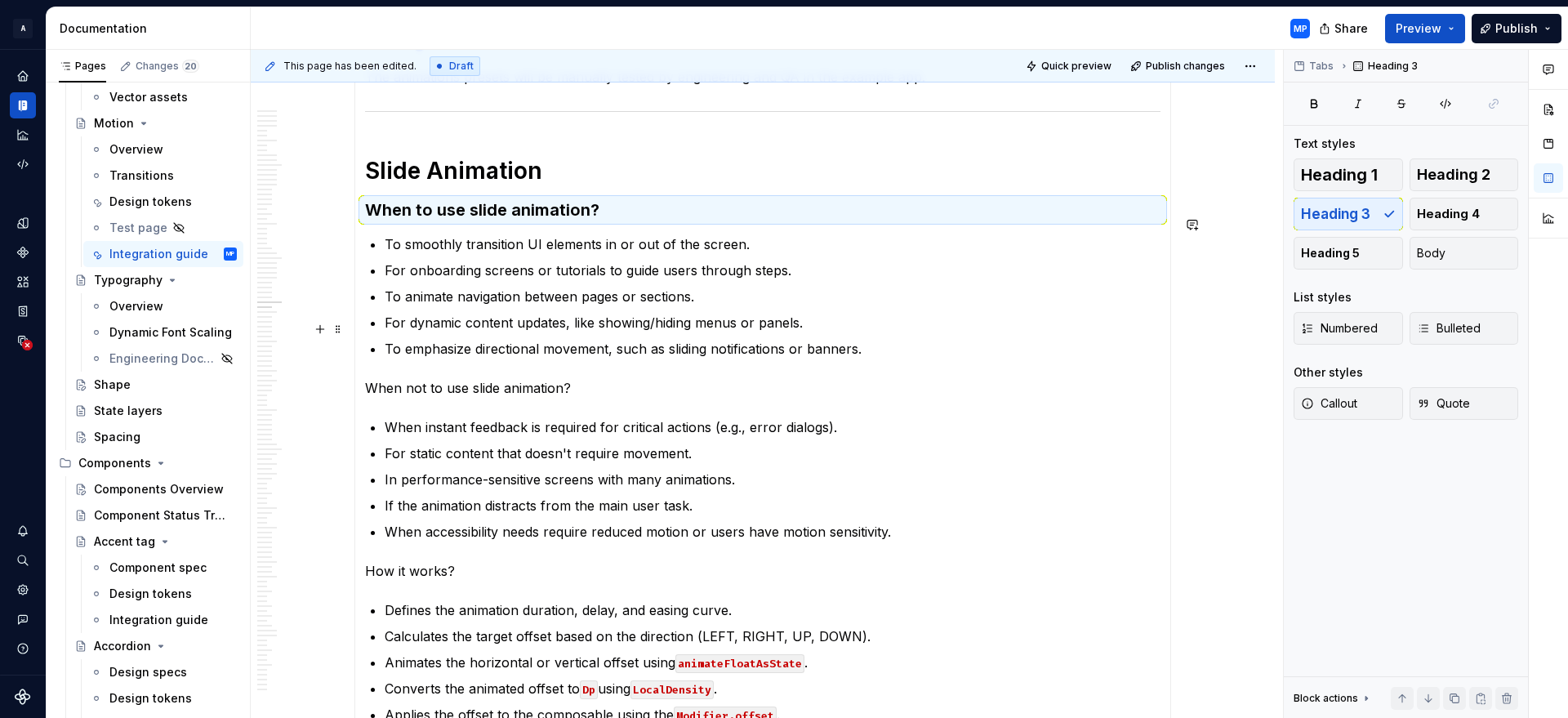
click at [627, 339] on p "To emphasize directional movement, such as sliding notifications or banners." at bounding box center [772, 349] width 775 height 20
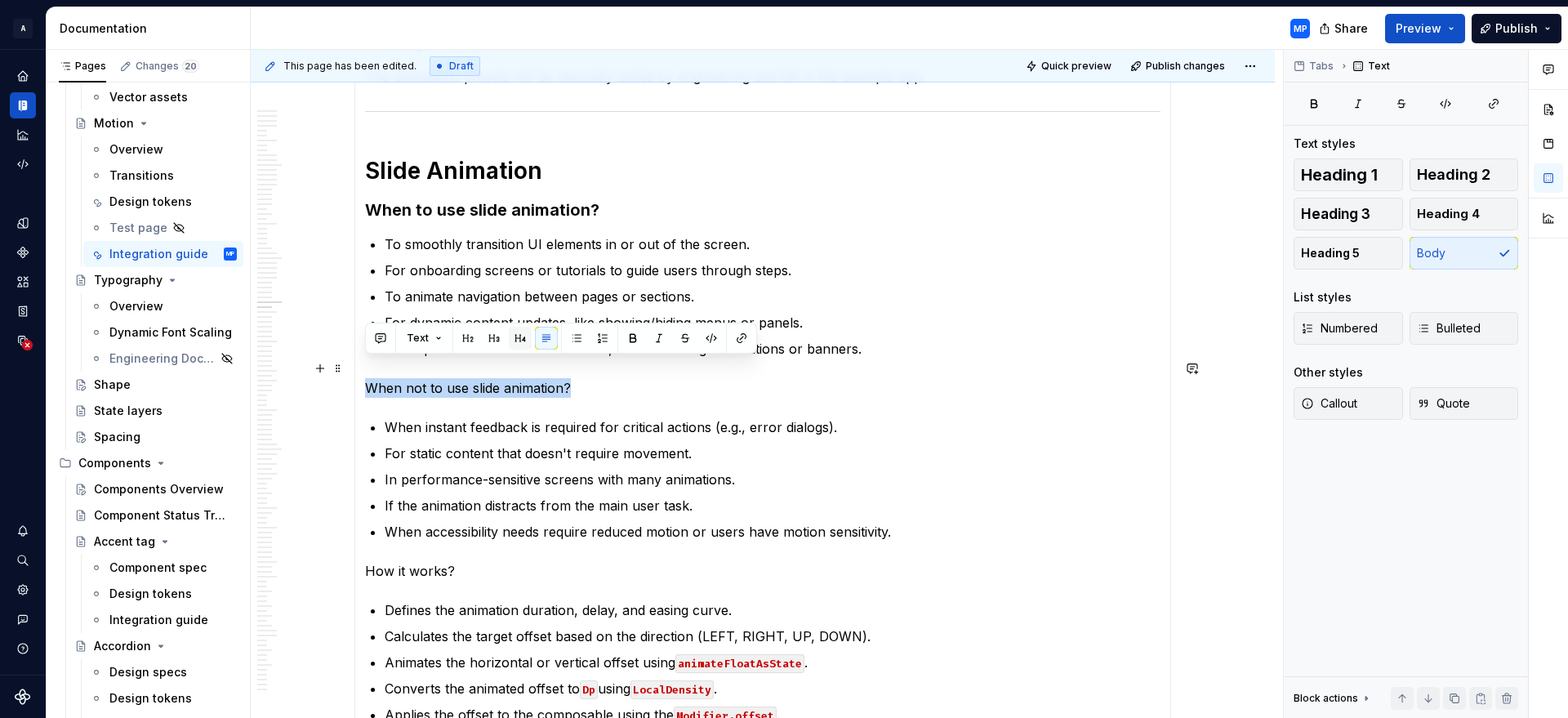
drag, startPoint x: 566, startPoint y: 370, endPoint x: 520, endPoint y: 337, distance: 56.6
click at [1372, 222] on button "Heading 3" at bounding box center [1348, 214] width 110 height 33
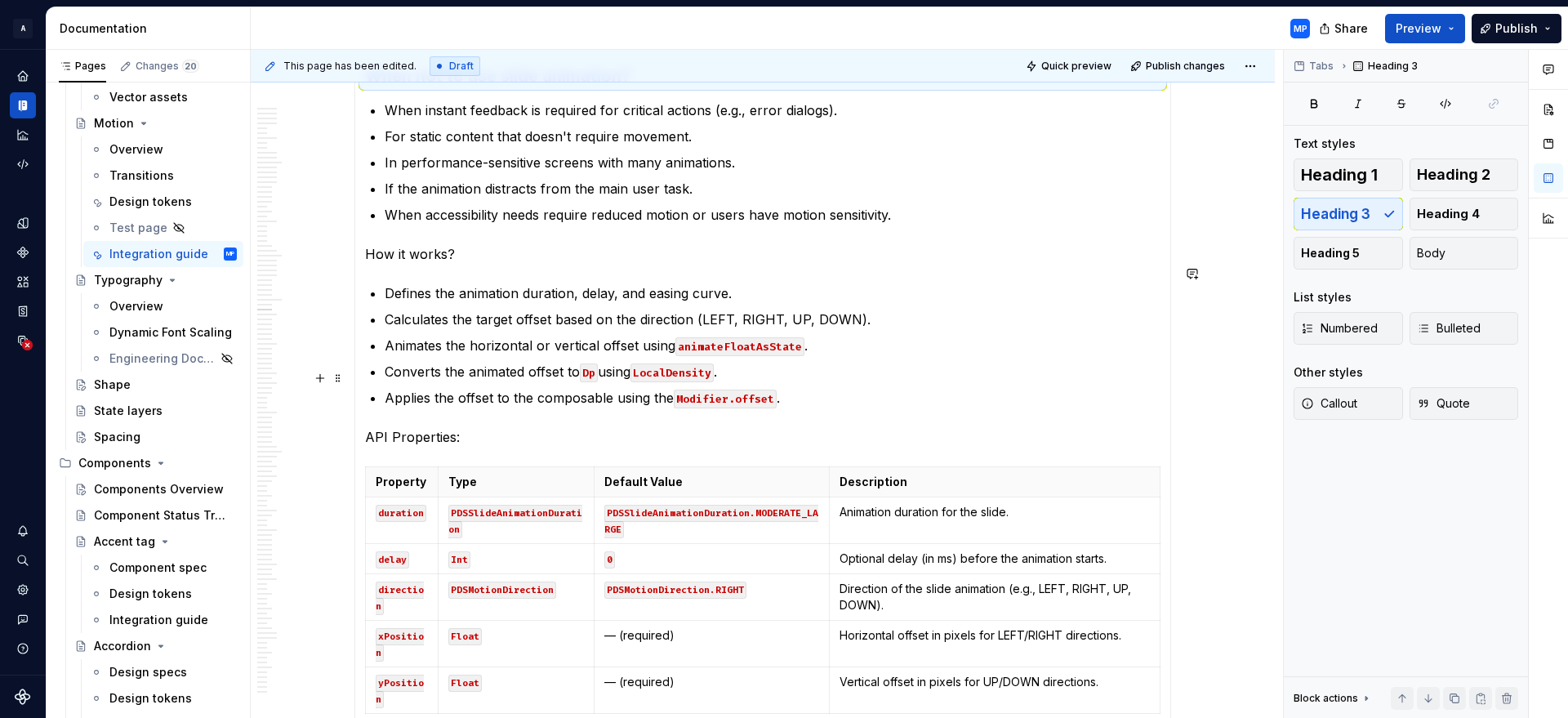
scroll to position [12023, 0]
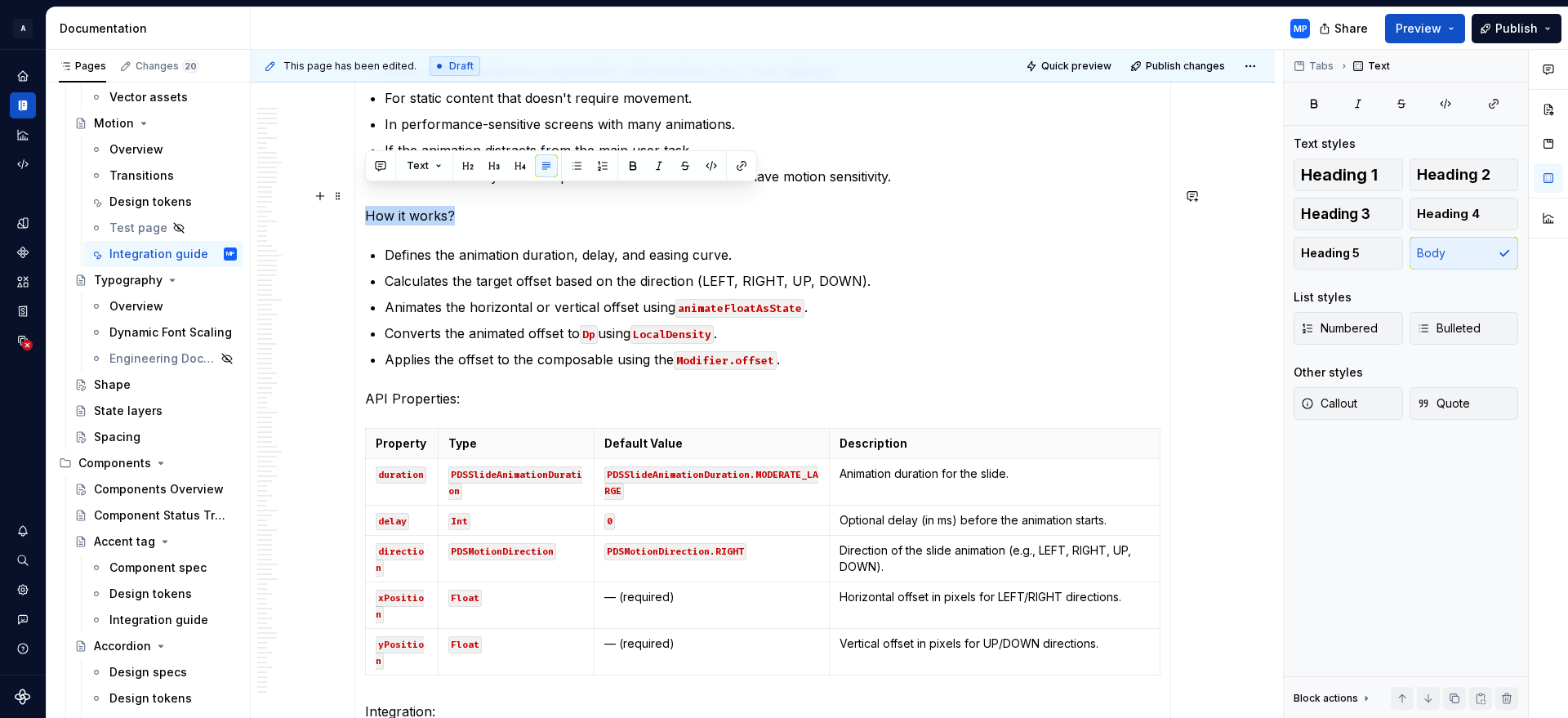
drag, startPoint x: 457, startPoint y: 197, endPoint x: 360, endPoint y: 200, distance: 97.0
click at [1323, 214] on span "Heading 3" at bounding box center [1335, 214] width 69 height 16
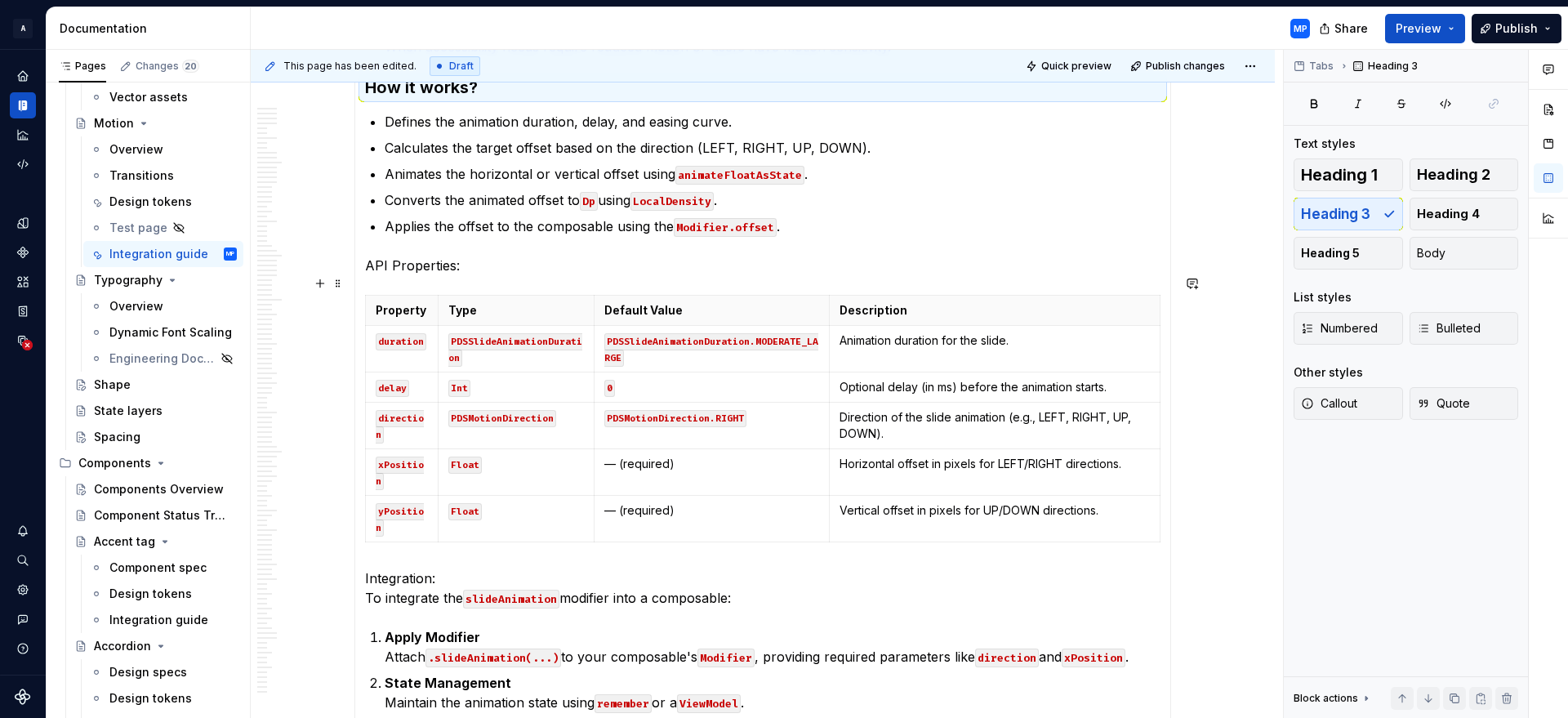
scroll to position [12154, 0]
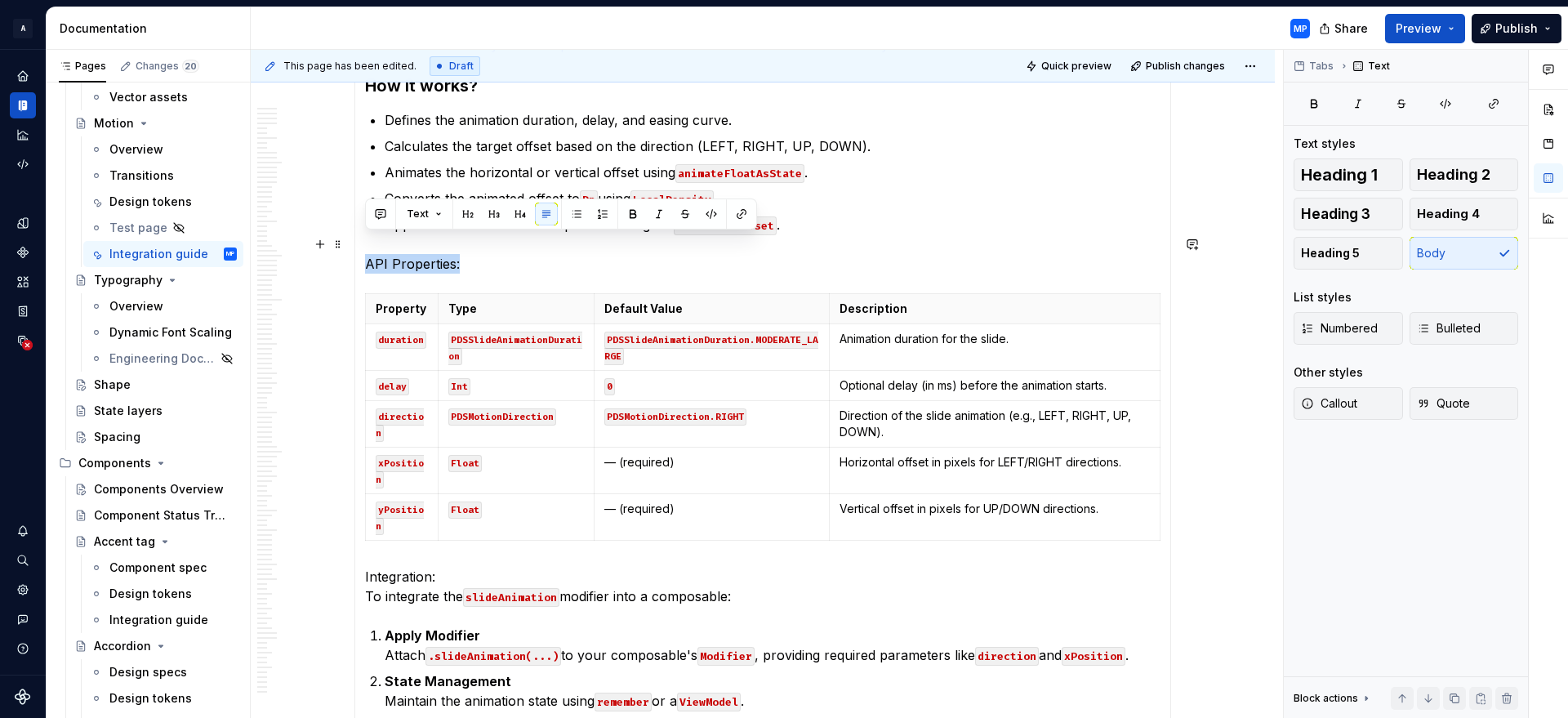
drag, startPoint x: 408, startPoint y: 245, endPoint x: 366, endPoint y: 245, distance: 42.0
click at [366, 254] on p "API Properties:" at bounding box center [762, 264] width 795 height 20
click at [1345, 214] on span "Heading 3" at bounding box center [1335, 214] width 69 height 16
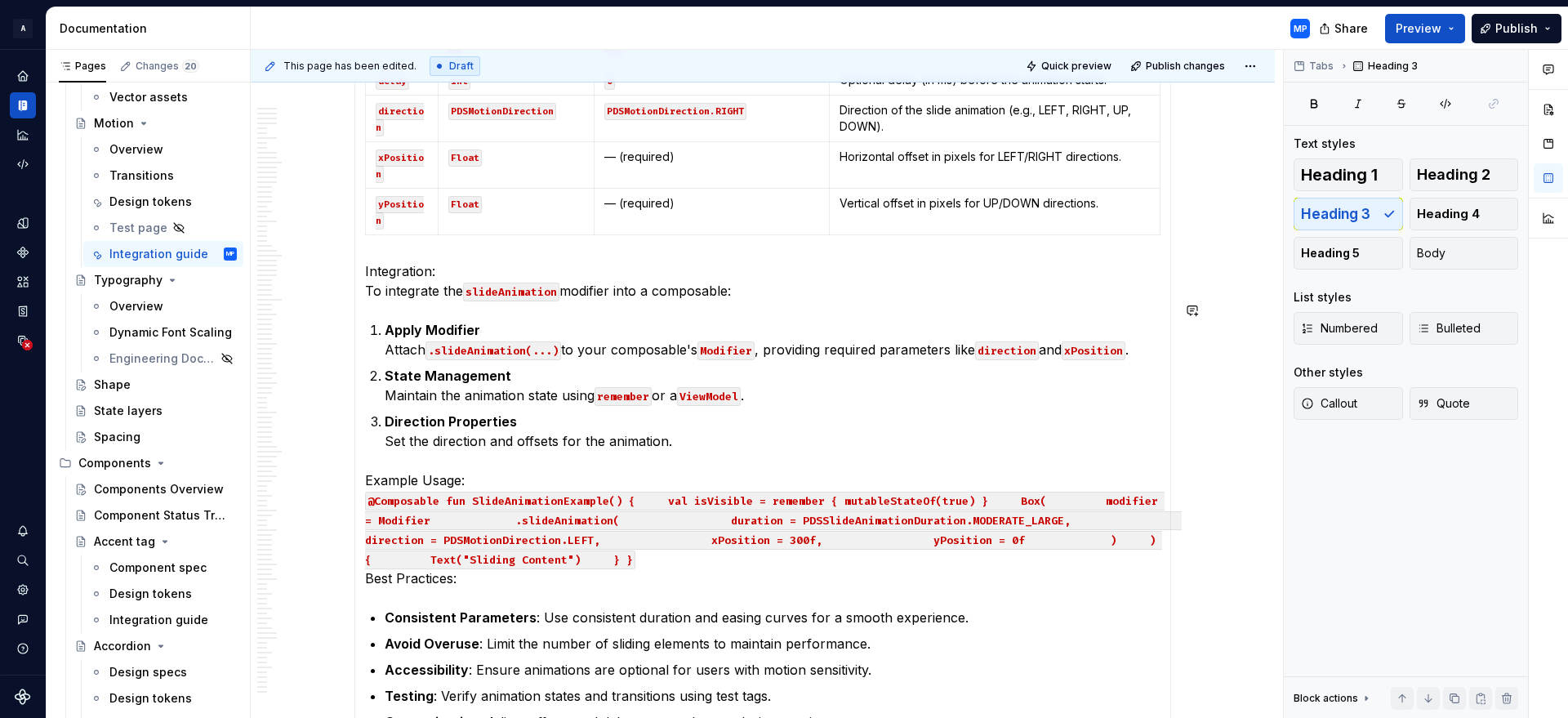
scroll to position [12460, 0]
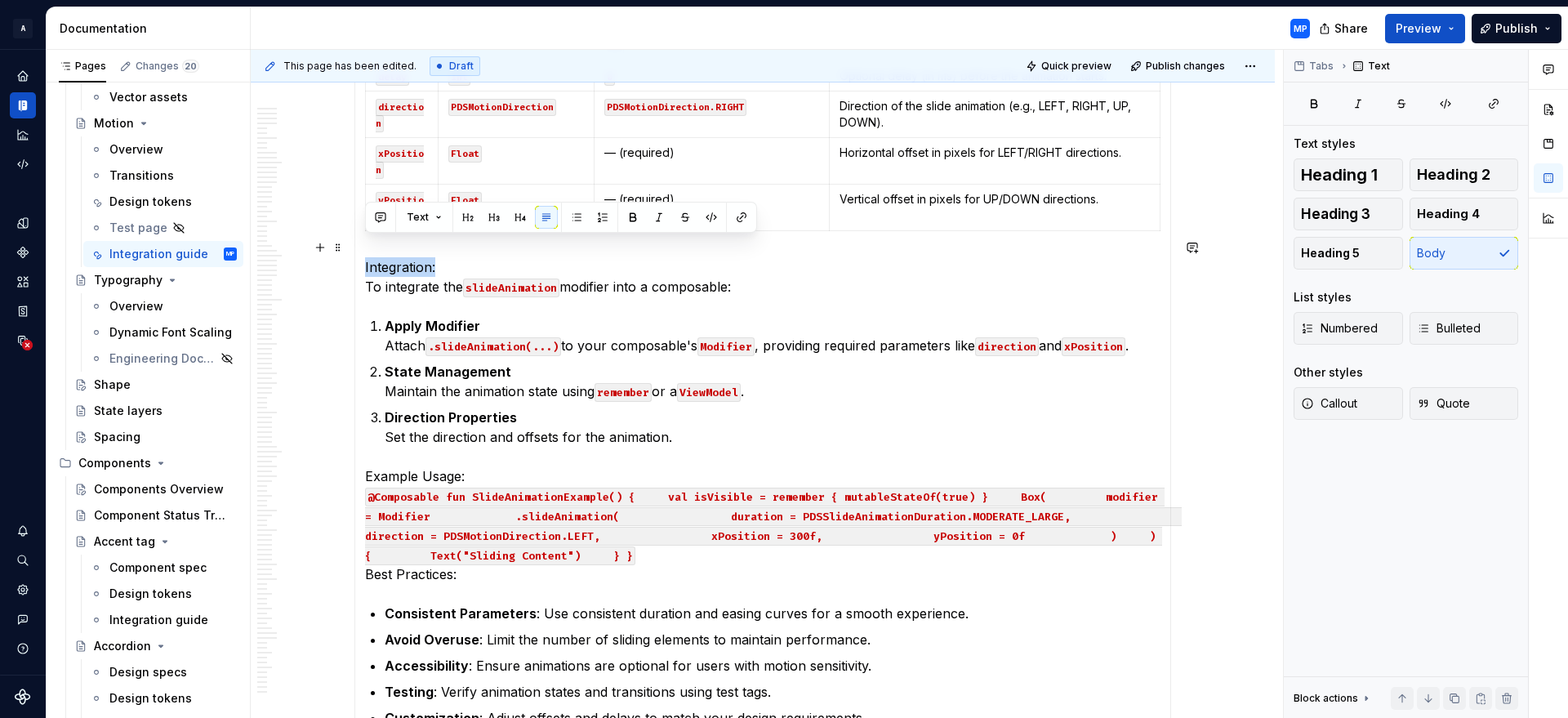
drag, startPoint x: 432, startPoint y: 246, endPoint x: 352, endPoint y: 245, distance: 80.0
click at [441, 257] on p "Integration: To integrate the slideAnimation modifier into a composable:" at bounding box center [762, 276] width 795 height 39
drag, startPoint x: 452, startPoint y: 245, endPoint x: 364, endPoint y: 245, distance: 88.0
click at [365, 257] on p "Integration: To integrate the slideAnimation modifier into a composable:" at bounding box center [762, 276] width 795 height 39
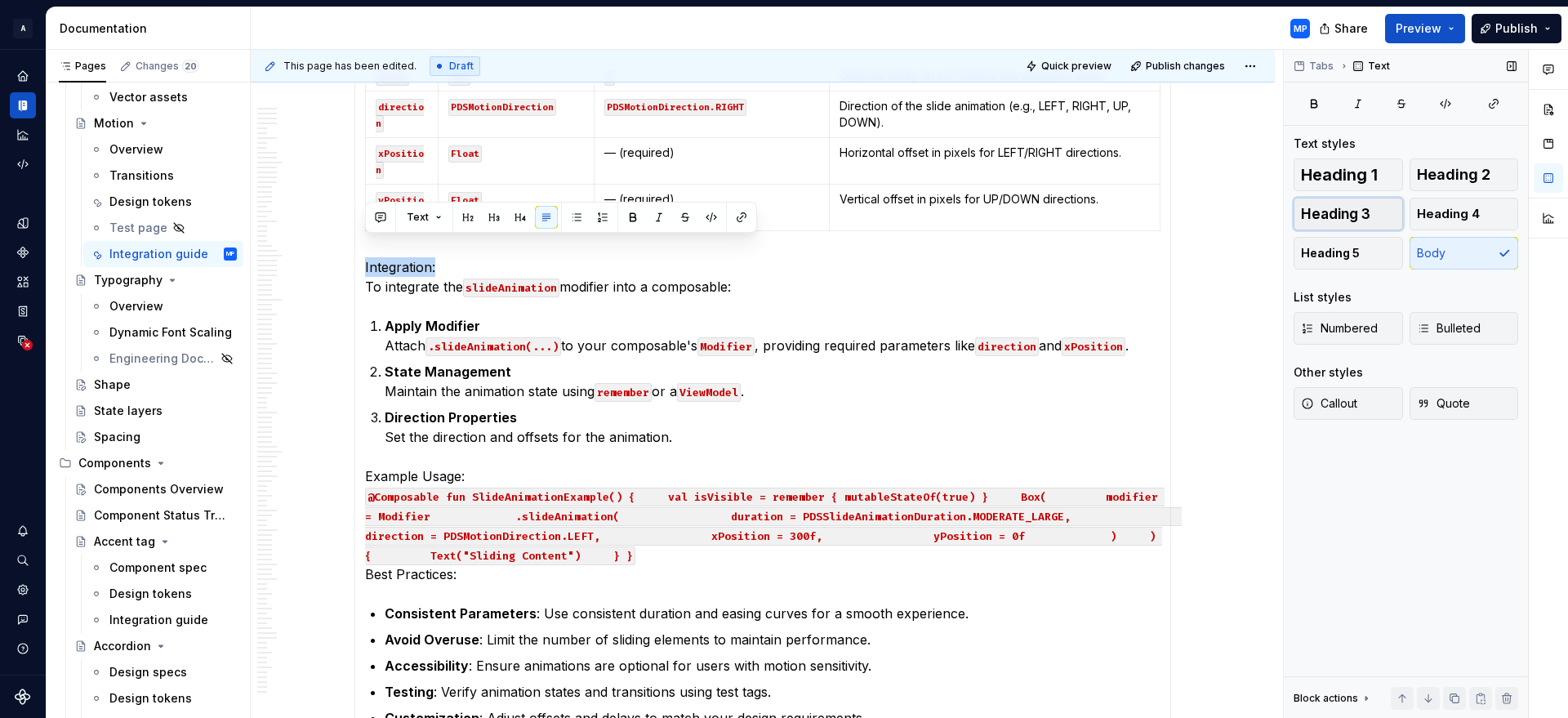
click at [1327, 214] on span "Heading 3" at bounding box center [1335, 214] width 69 height 16
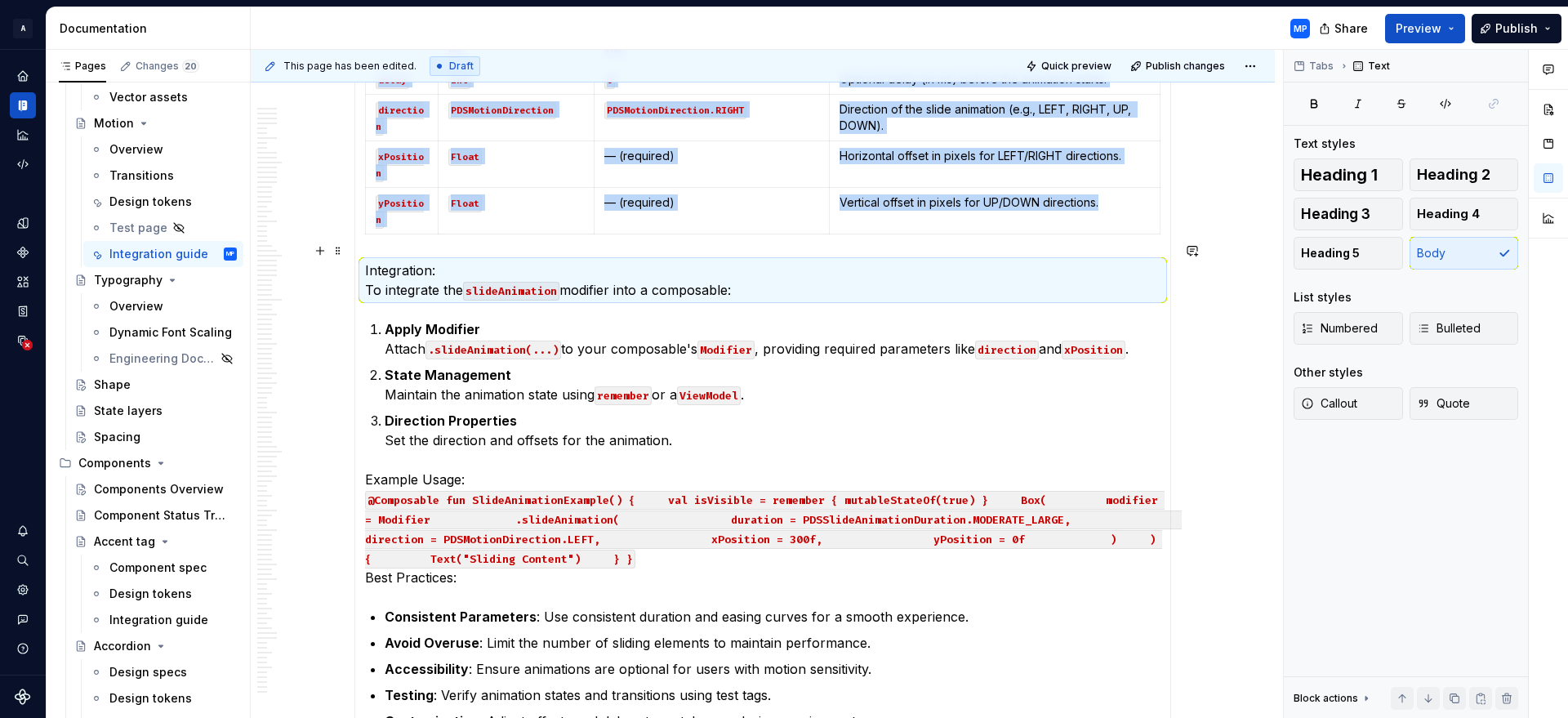
click at [468, 261] on p "Integration: To integrate the slideAnimation modifier into a composable:" at bounding box center [762, 280] width 795 height 39
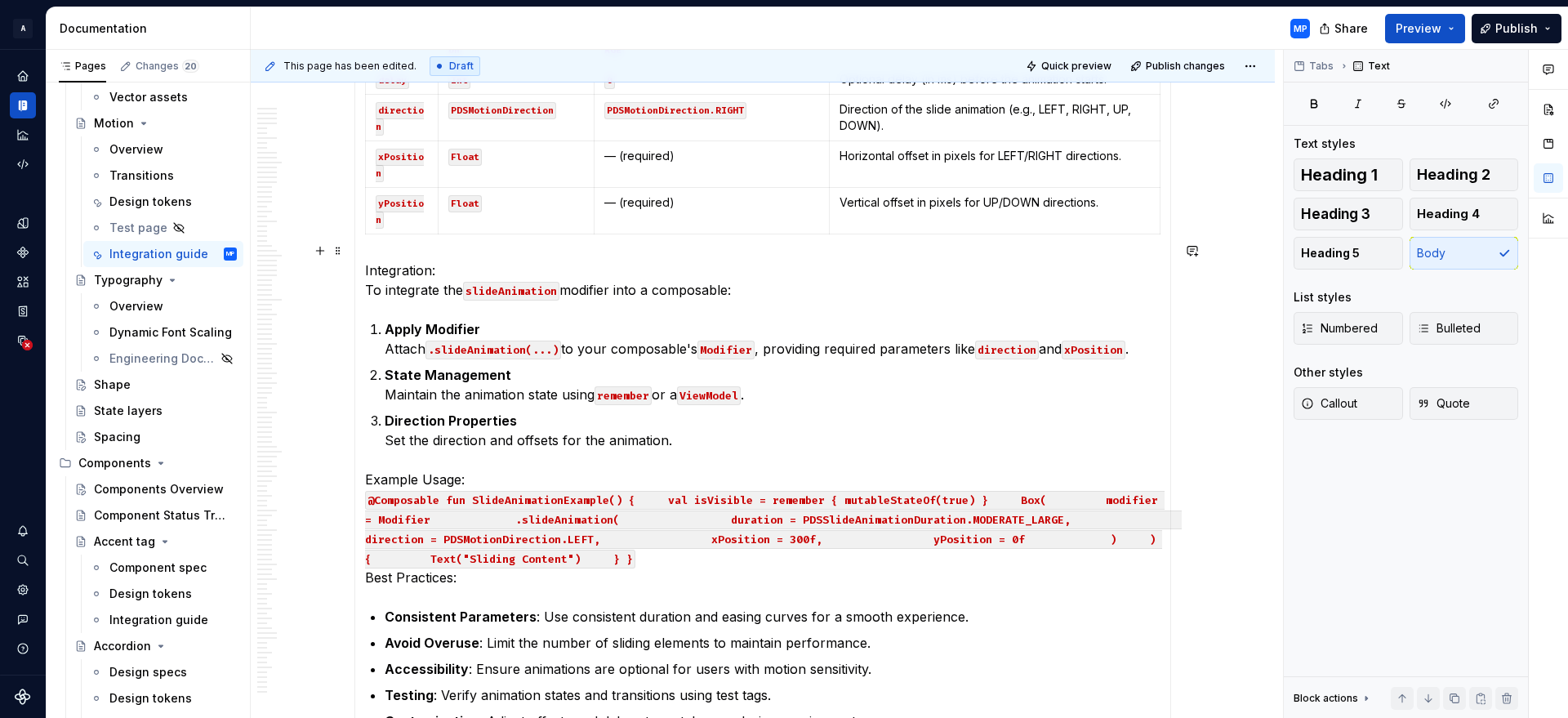
click at [469, 261] on p "Integration: To integrate the slideAnimation modifier into a composable:" at bounding box center [762, 280] width 795 height 39
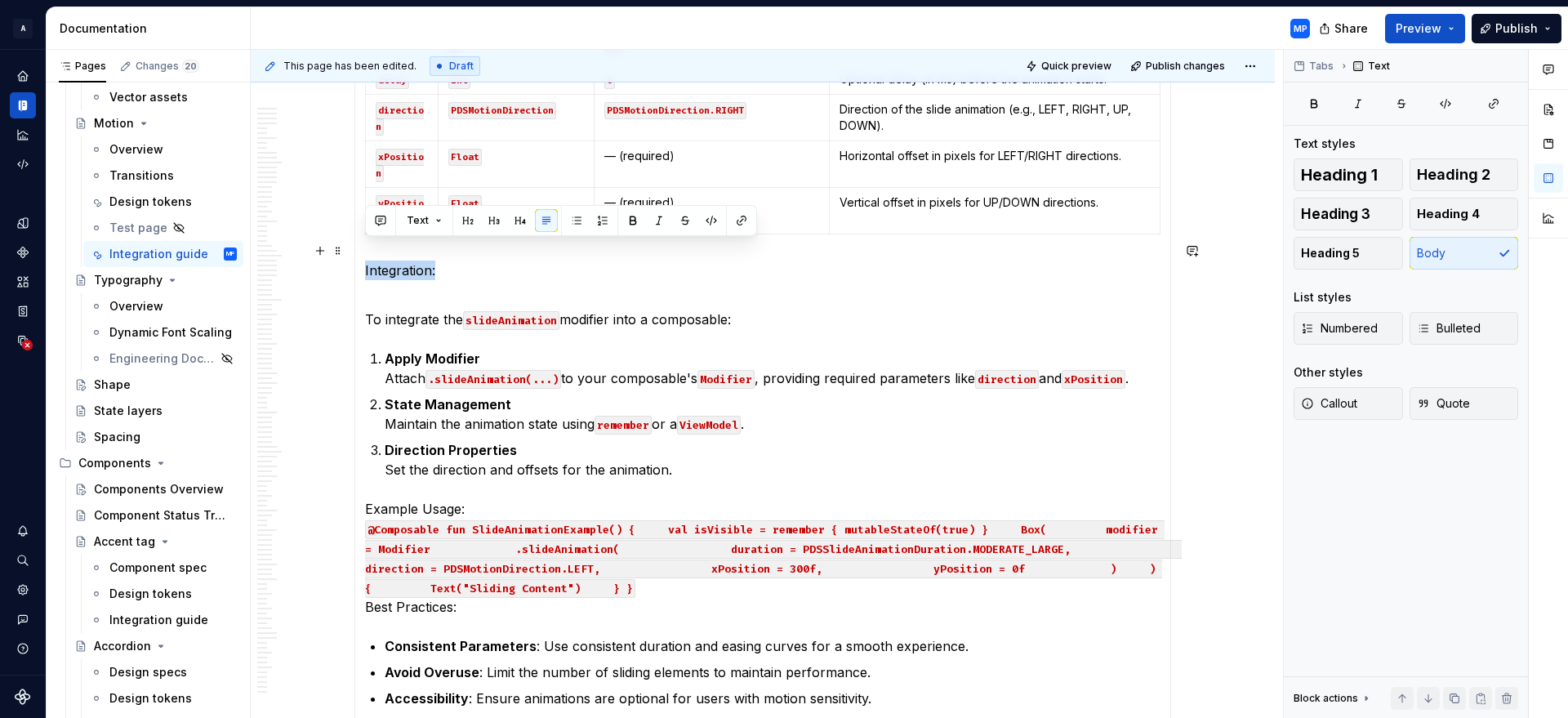
drag, startPoint x: 445, startPoint y: 252, endPoint x: 354, endPoint y: 244, distance: 91.4
click at [1376, 216] on button "Heading 3" at bounding box center [1348, 214] width 110 height 33
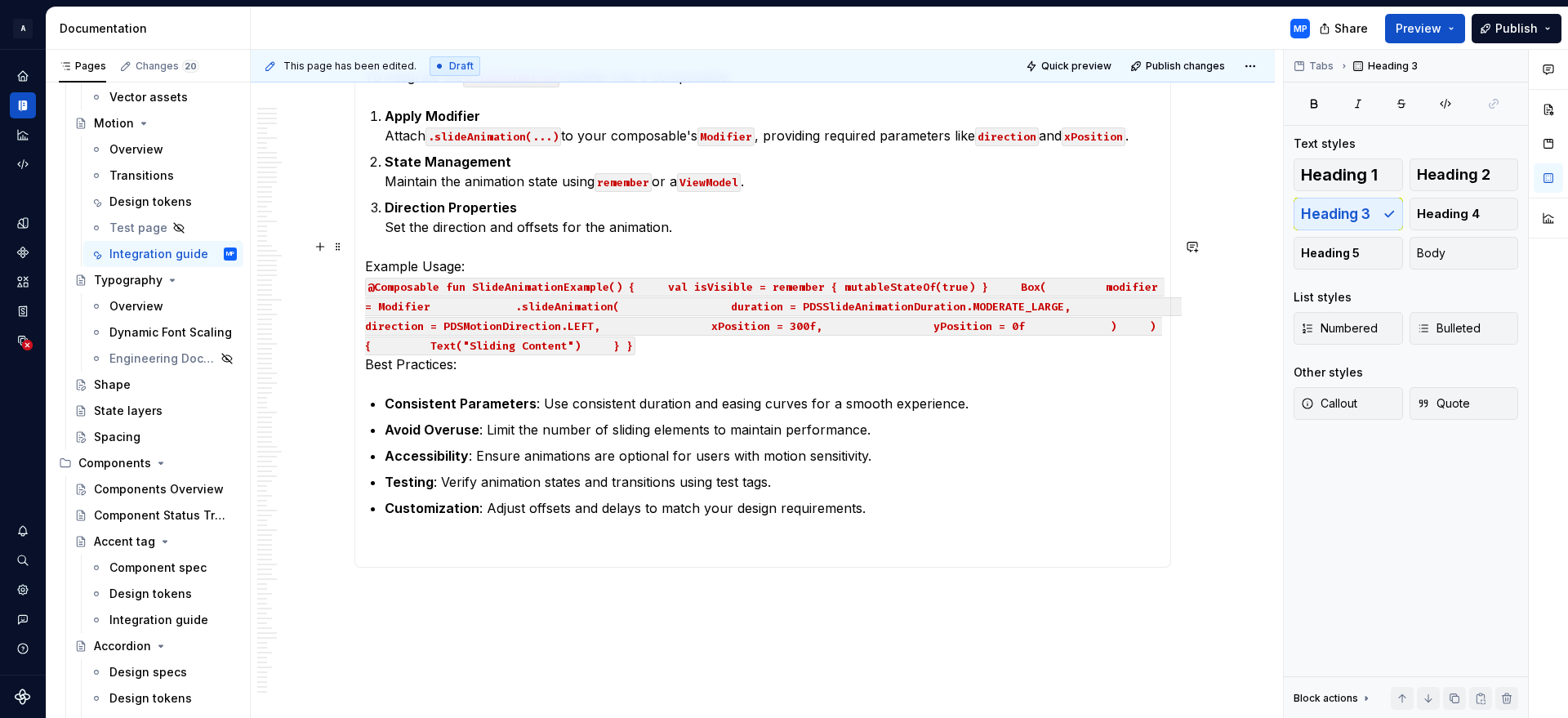
scroll to position [12711, 0]
click at [365, 344] on p "Example Usage: @Composable fun SlideAnimationExample() { val isVisible = rememb…" at bounding box center [762, 313] width 795 height 117
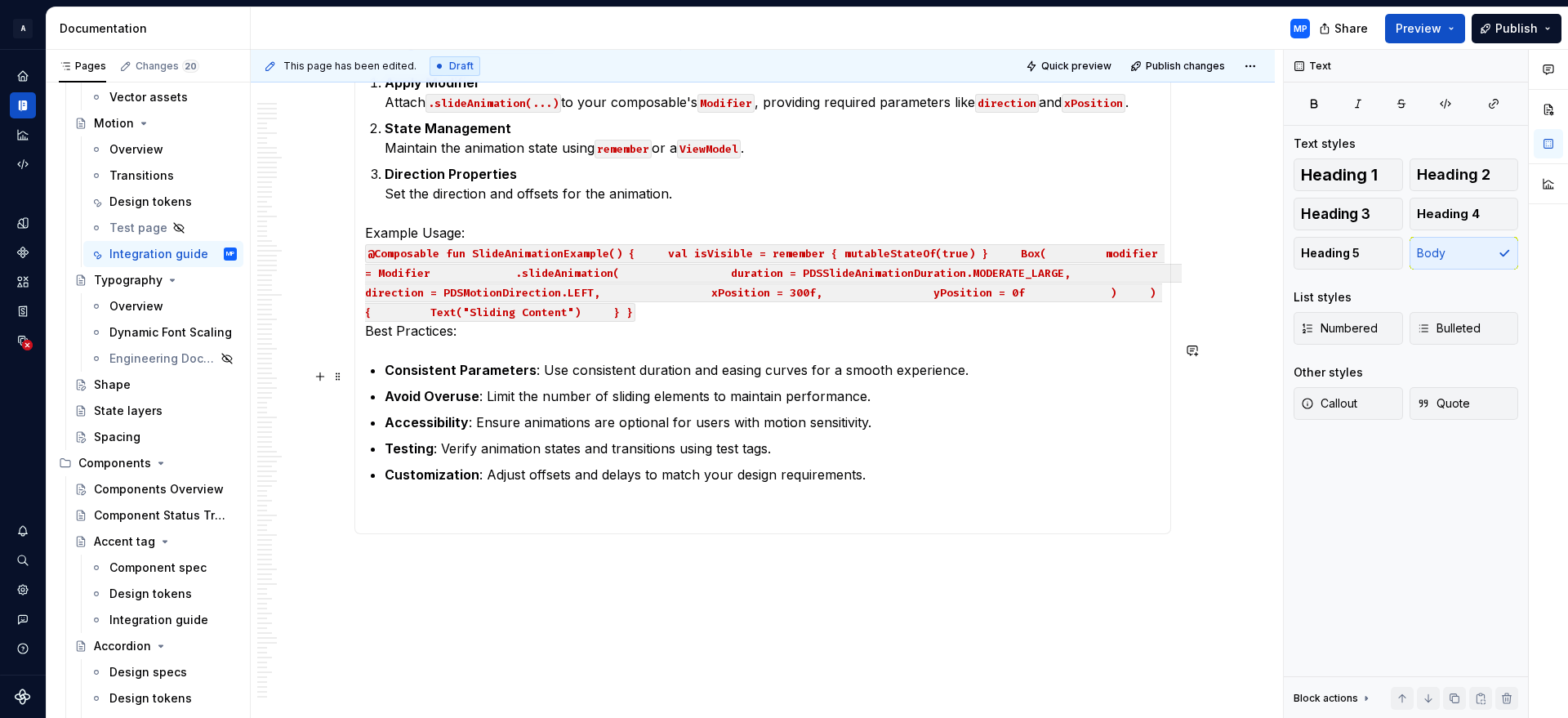
scroll to position [12770, 0]
click at [694, 294] on p "Example Usage: @Composable fun SlideAnimationExample() { val isVisible = rememb…" at bounding box center [762, 281] width 795 height 117
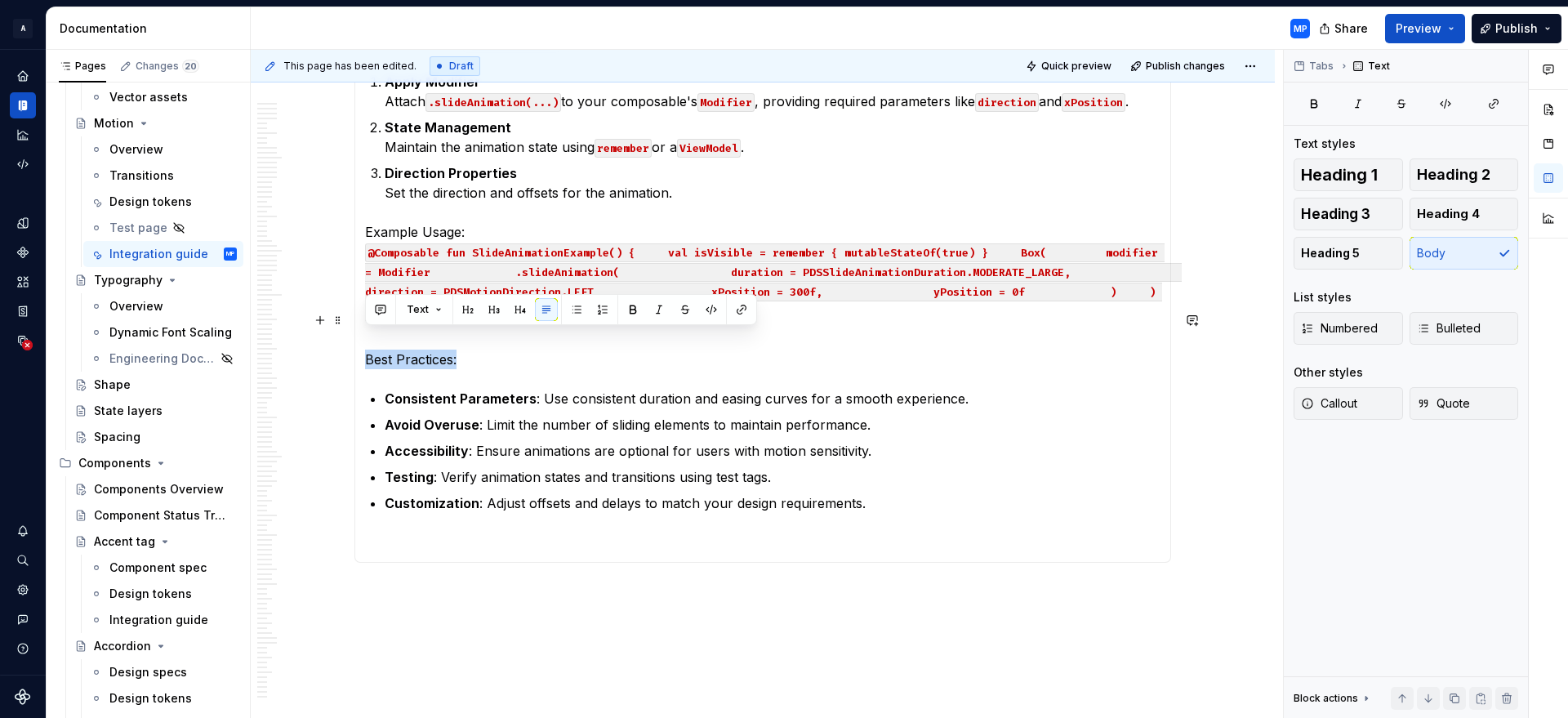
drag, startPoint x: 471, startPoint y: 345, endPoint x: 361, endPoint y: 342, distance: 110.0
click at [1341, 215] on span "Heading 3" at bounding box center [1335, 214] width 69 height 16
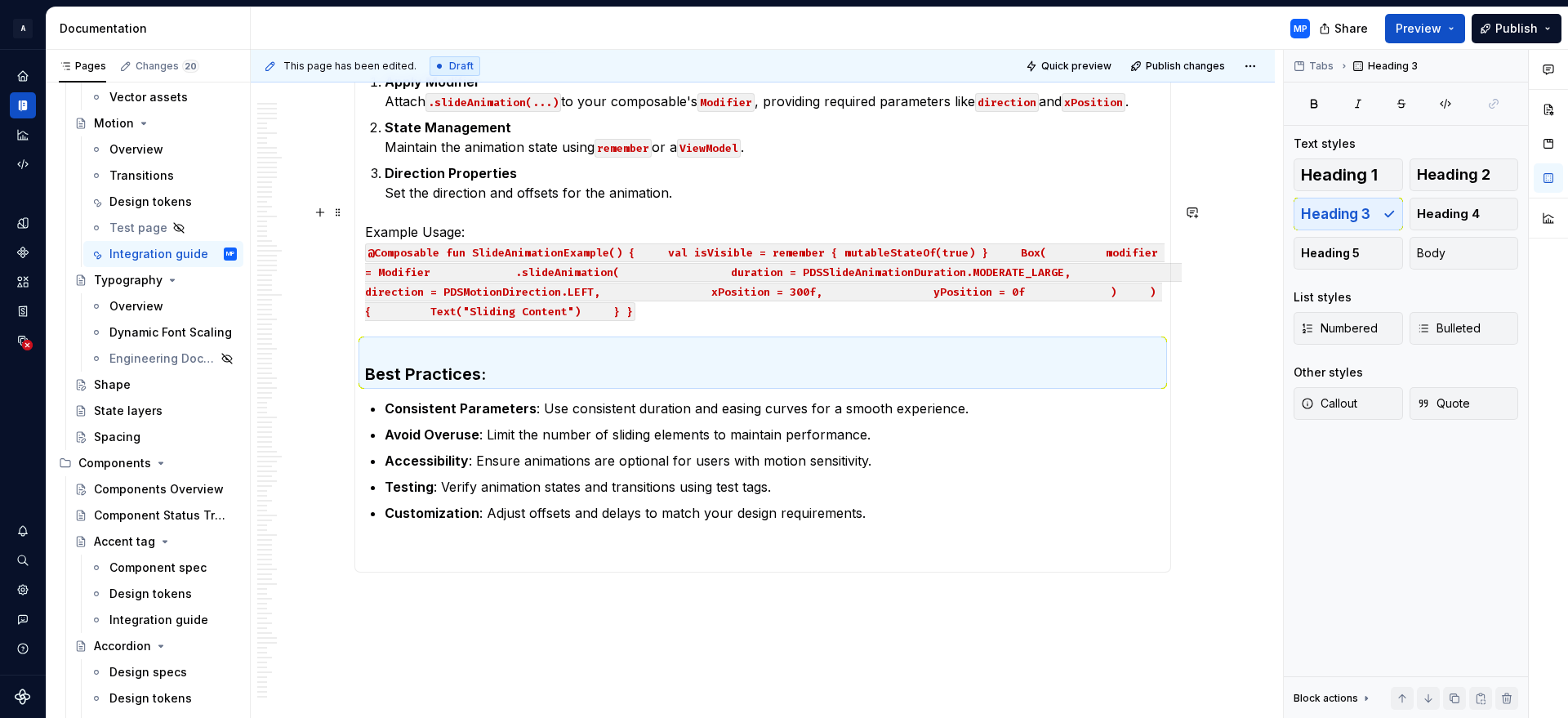
click at [666, 299] on p "Example Usage: @Composable fun SlideAnimationExample() { val isVisible = rememb…" at bounding box center [762, 271] width 795 height 98
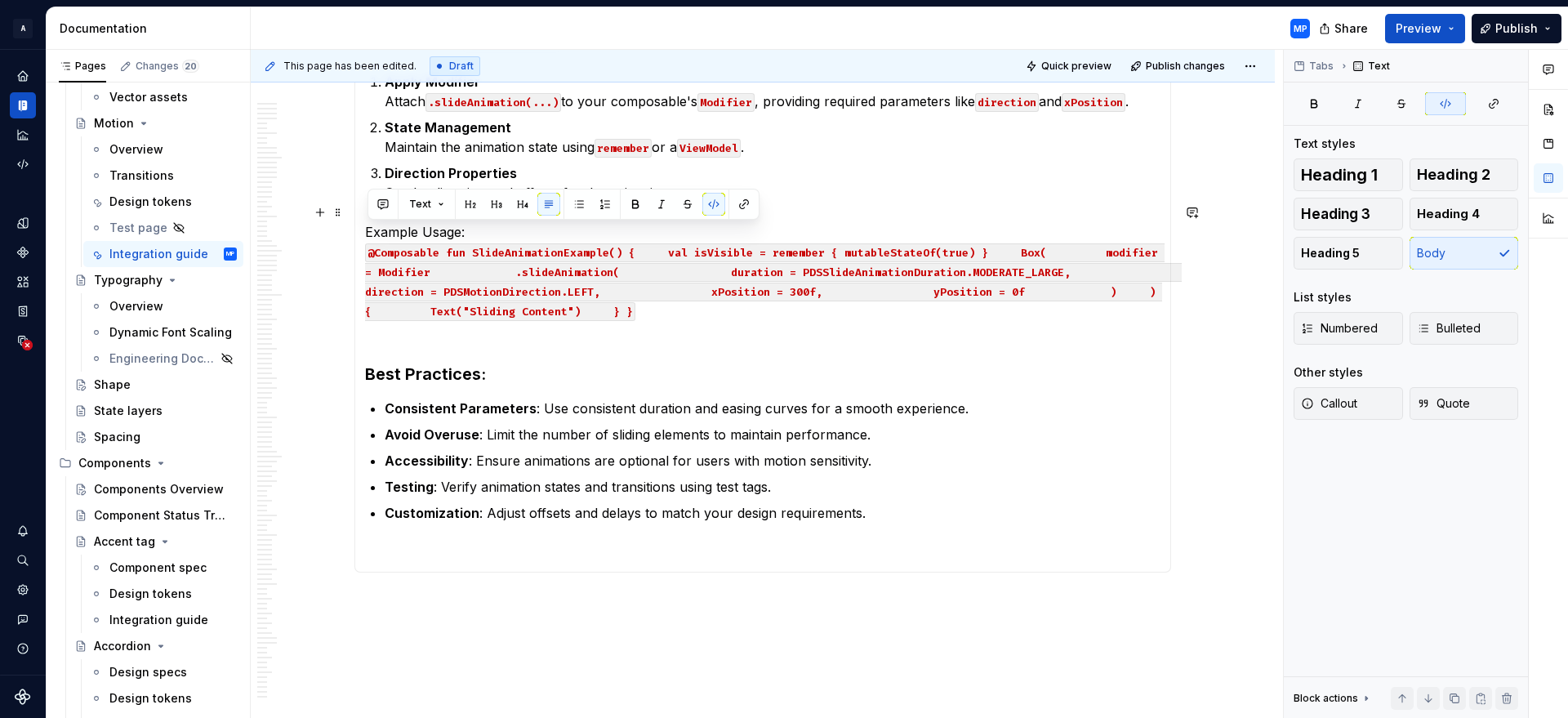
drag, startPoint x: 662, startPoint y: 292, endPoint x: 359, endPoint y: 230, distance: 309.3
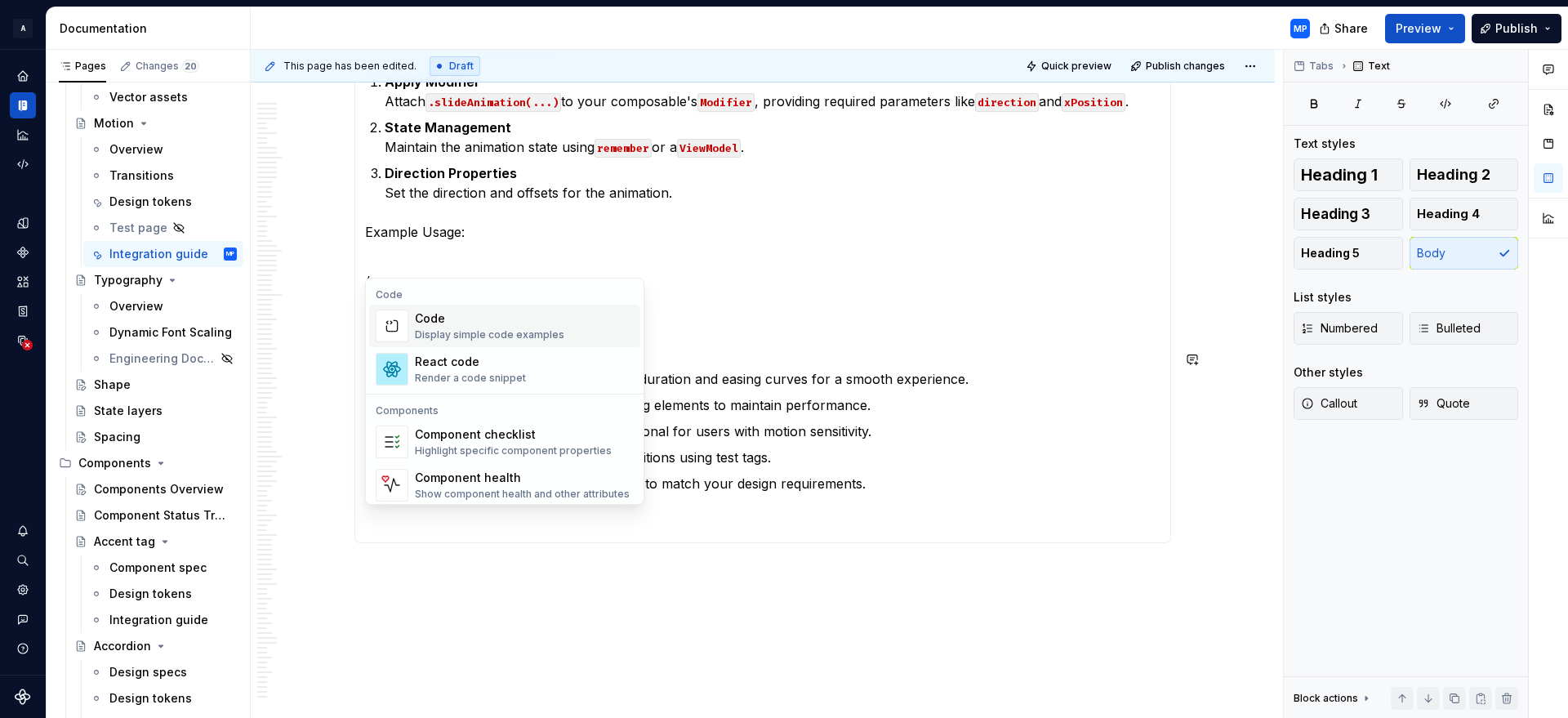
click at [558, 331] on div "Code Display simple code examples" at bounding box center [524, 326] width 219 height 33
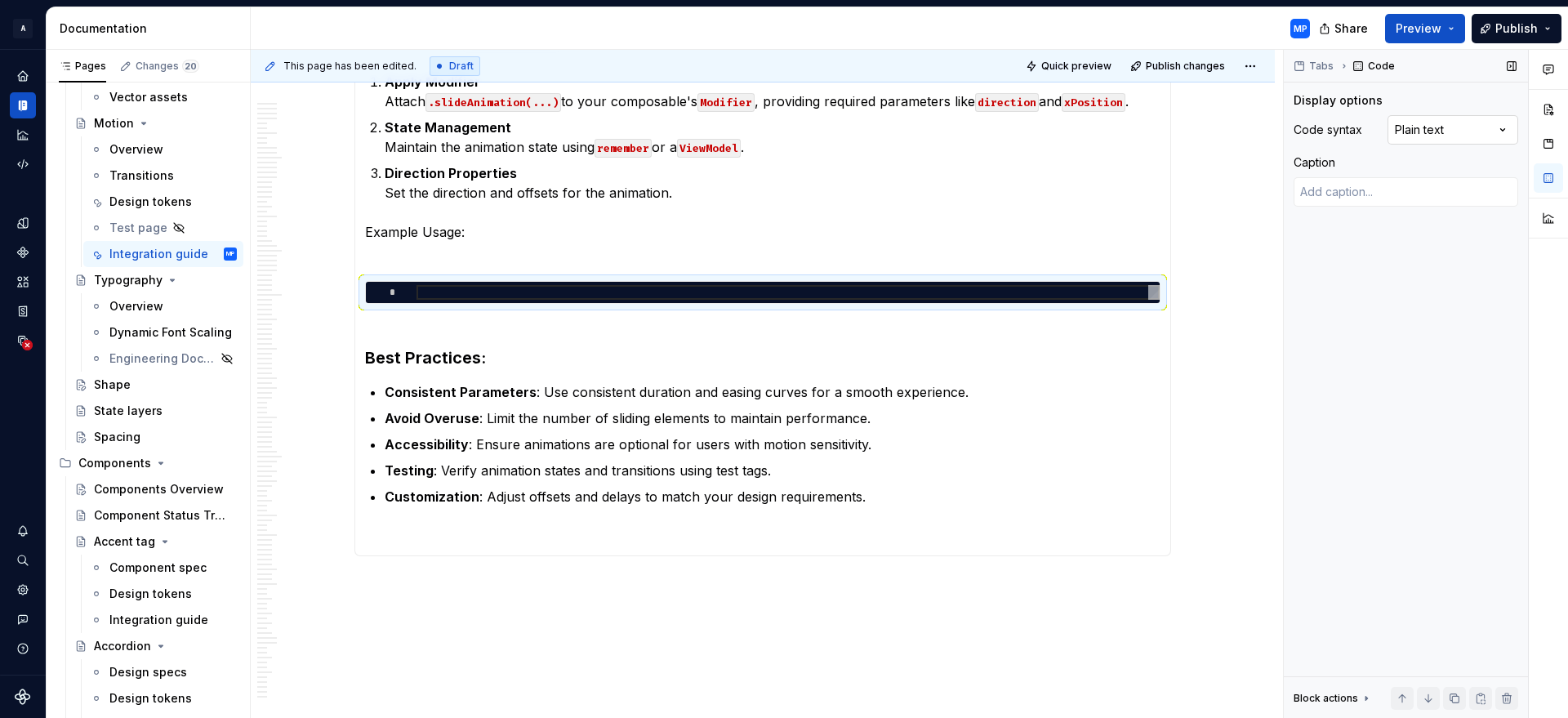
click at [1439, 133] on div "Comments Open comments No comments yet Select ‘Comment’ from the block context …" at bounding box center [1425, 385] width 284 height 669
click at [981, 408] on p "Avoid Overuse : Limit the number of sliding elements to maintain performance." at bounding box center [772, 418] width 775 height 20
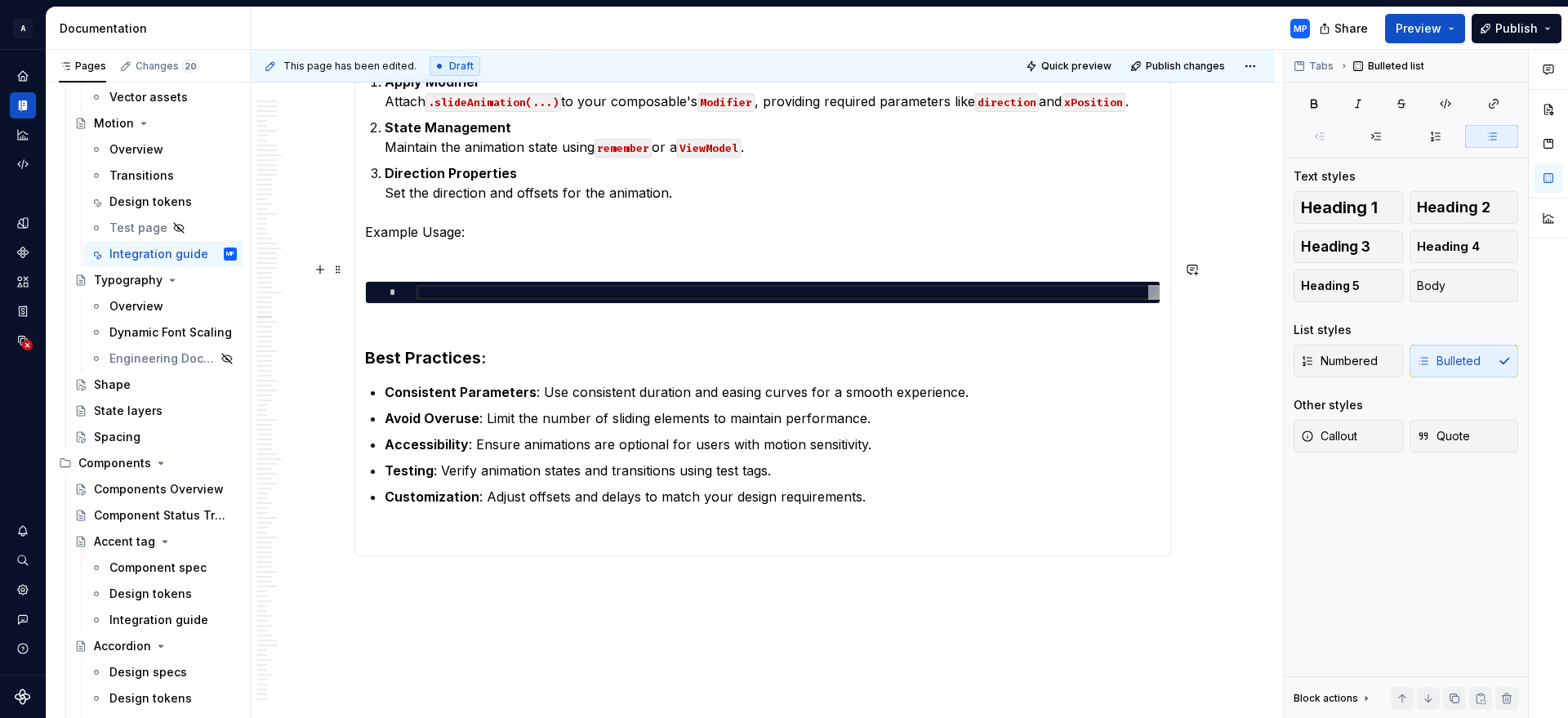
click at [503, 285] on div at bounding box center [788, 293] width 743 height 15
type textarea "*"
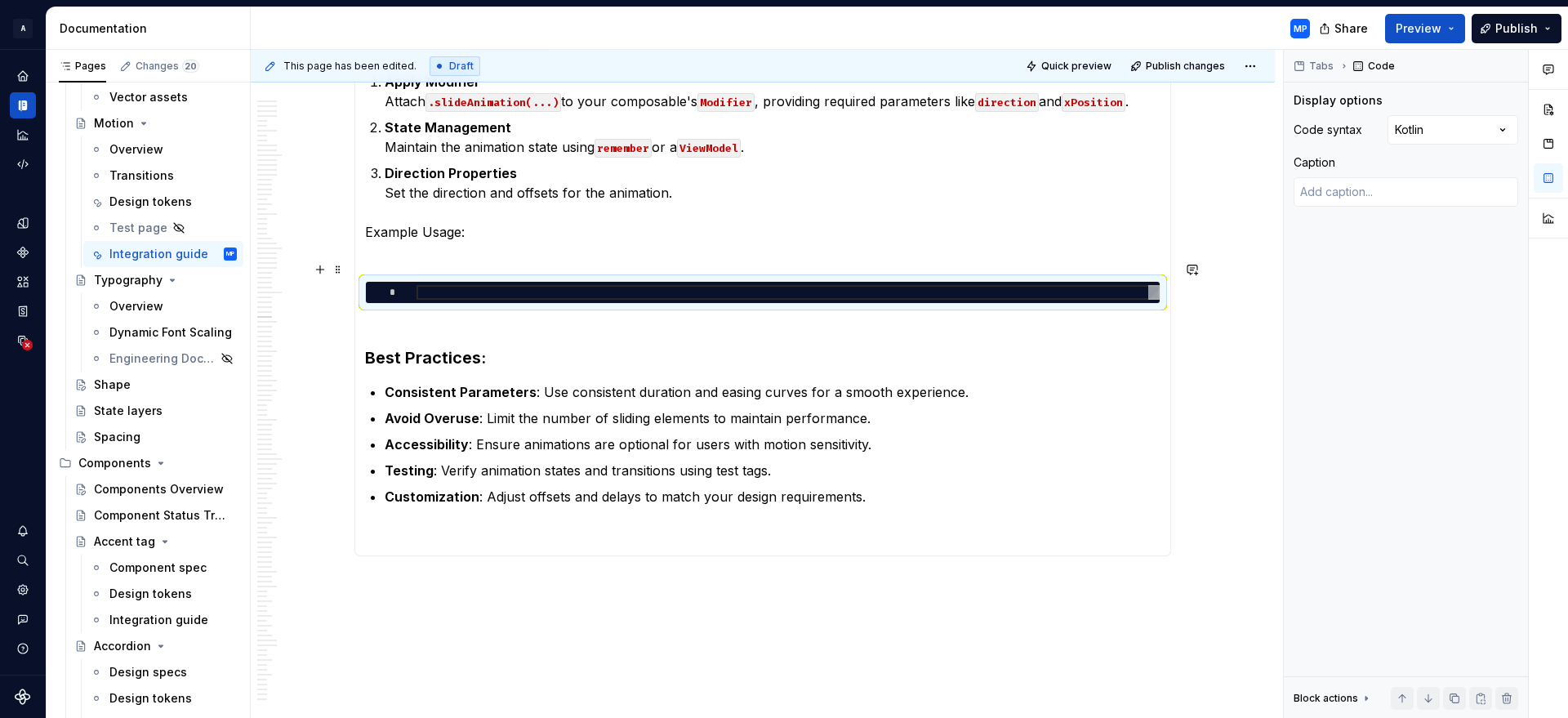
type textarea "**********"
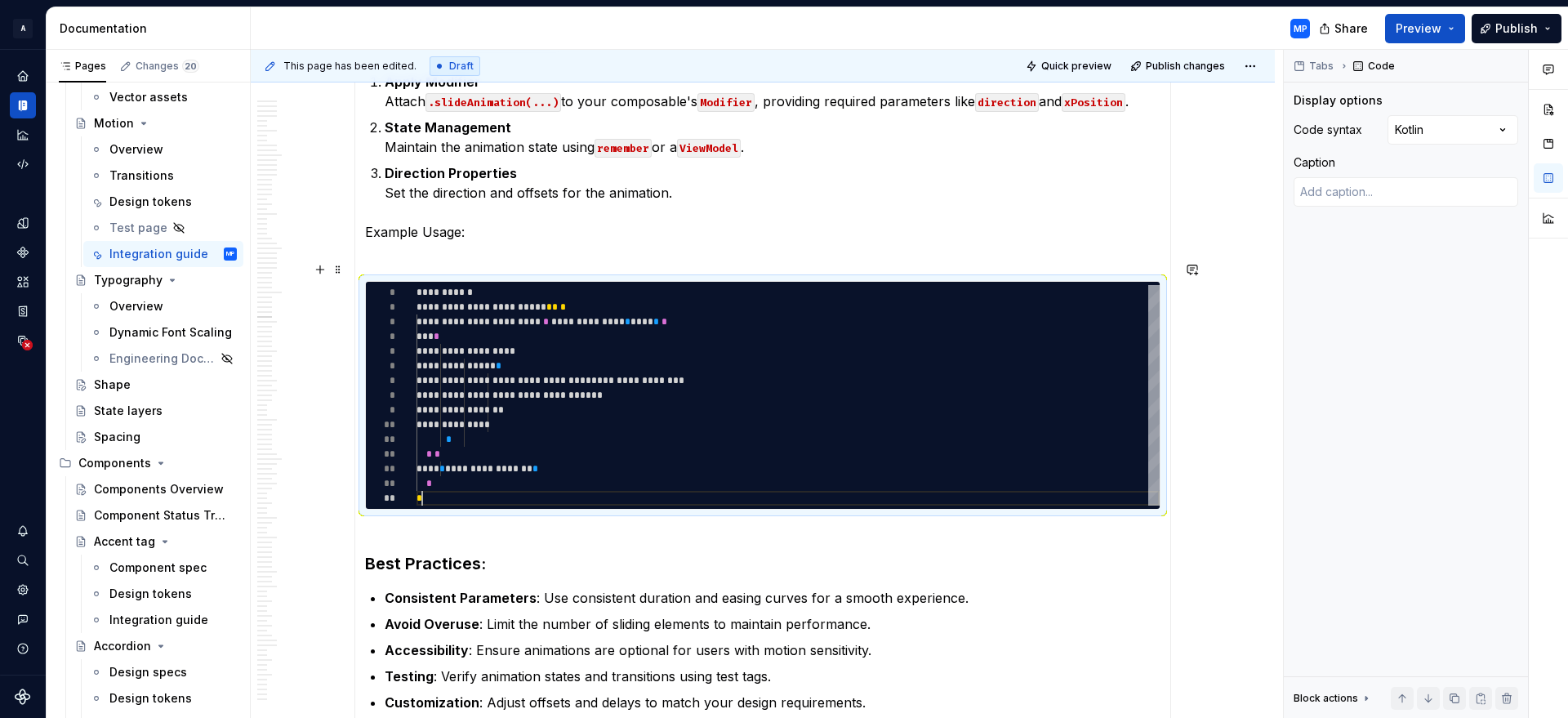
scroll to position [59, 6]
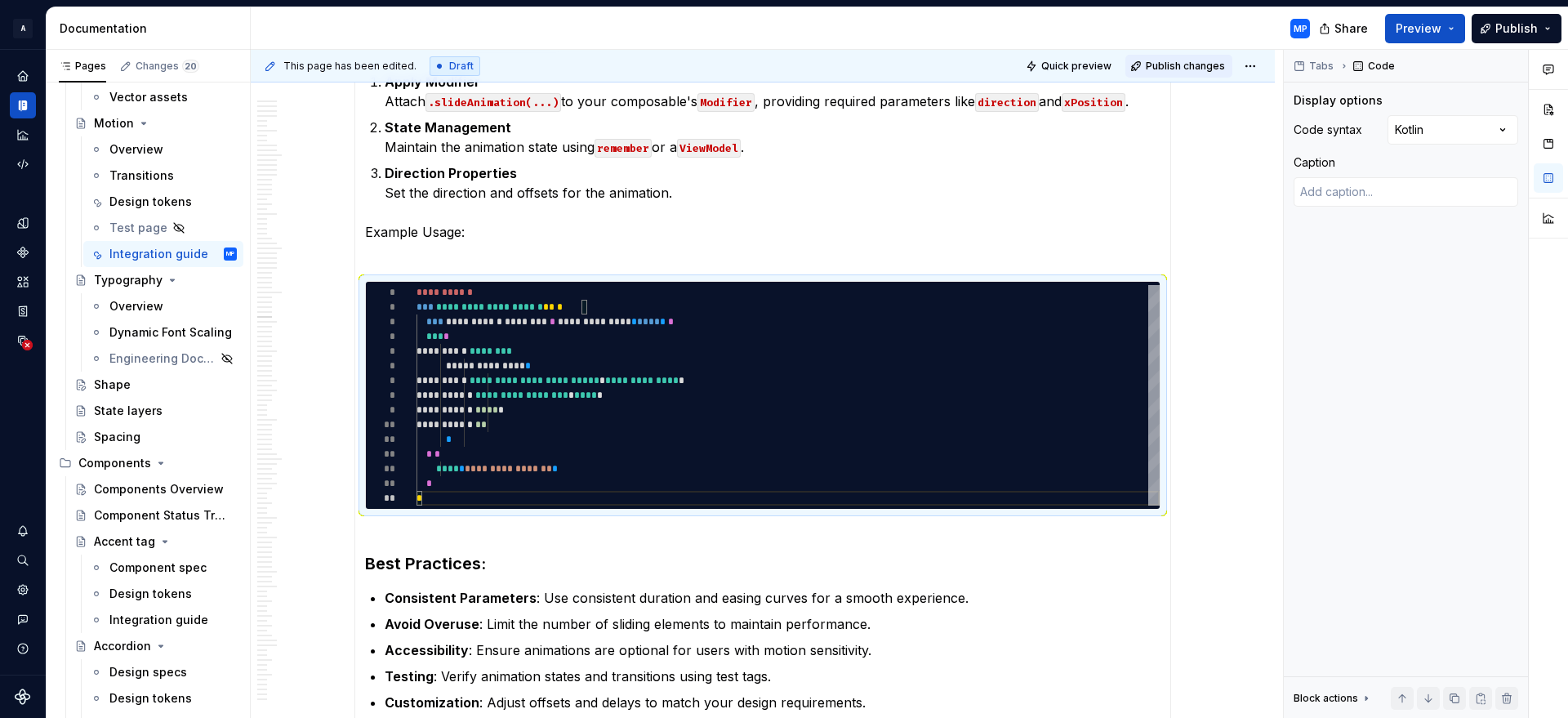
click at [1192, 66] on span "Publish changes" at bounding box center [1185, 66] width 79 height 13
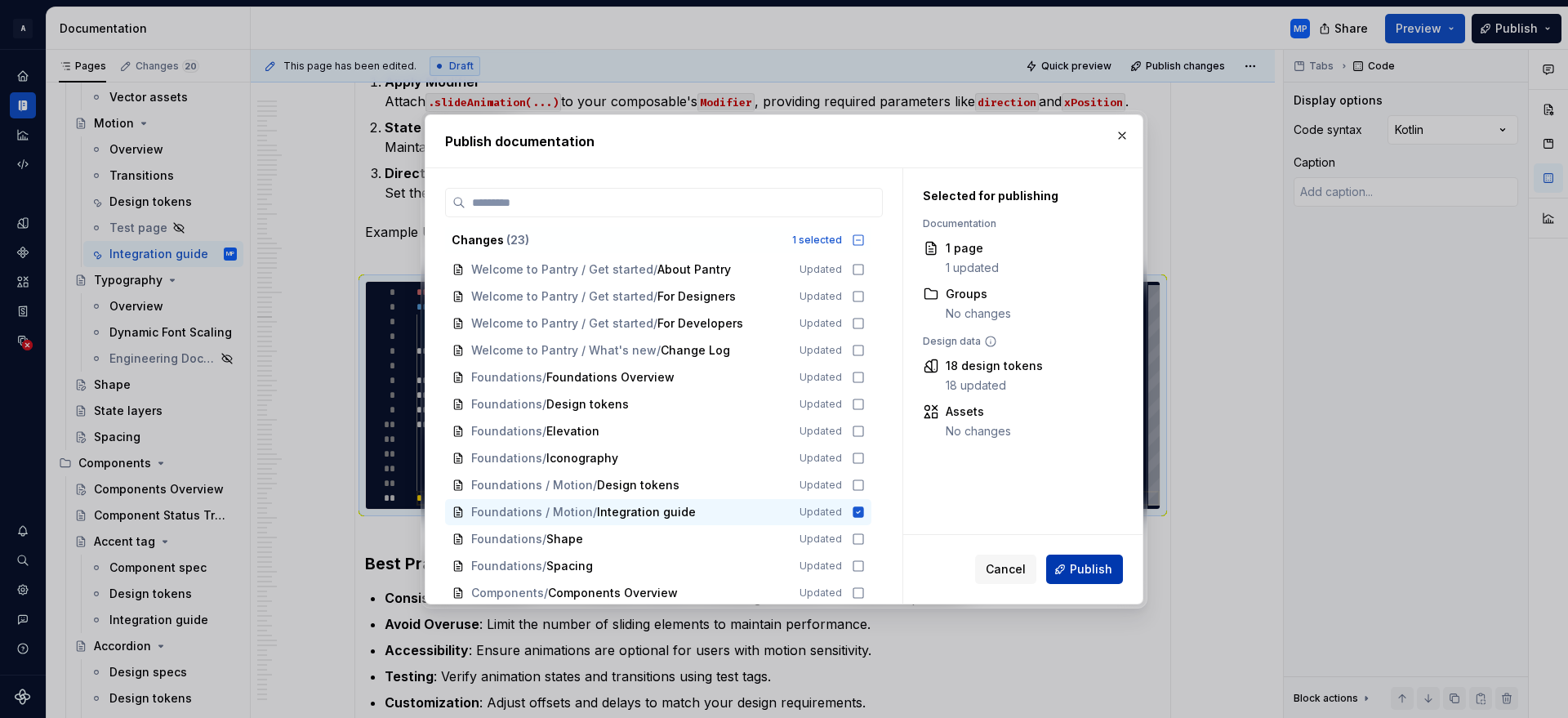
click at [1086, 565] on span "Publish" at bounding box center [1091, 569] width 43 height 16
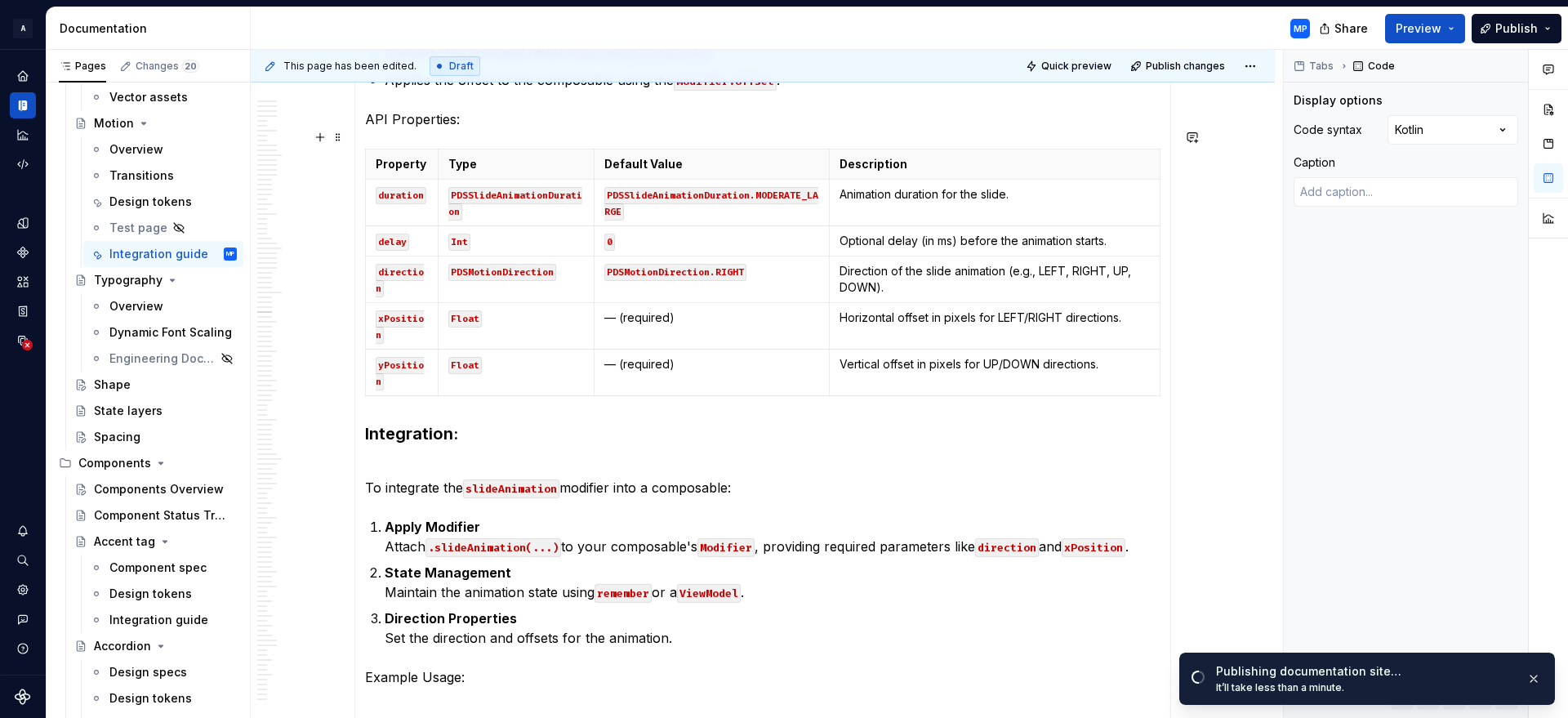
scroll to position [12310, 0]
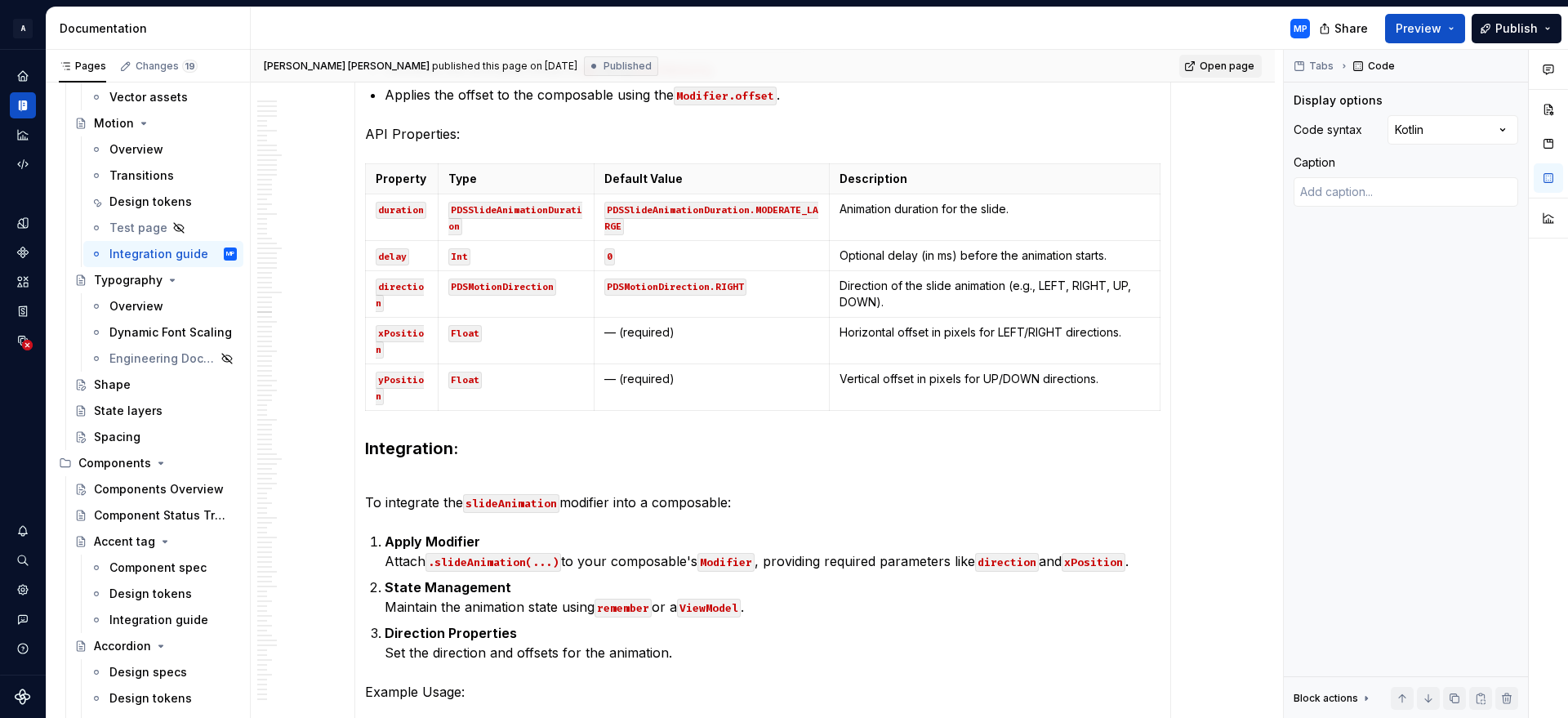
click at [1234, 75] on link "Open page" at bounding box center [1219, 66] width 82 height 23
type textarea "*"
